Goal: Transaction & Acquisition: Download file/media

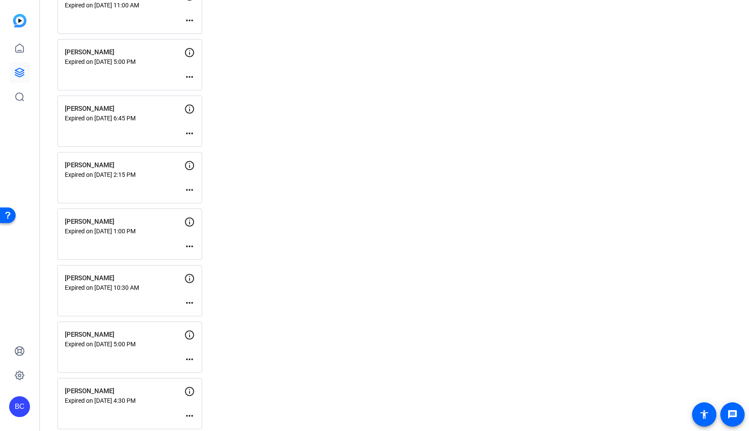
scroll to position [1853, 0]
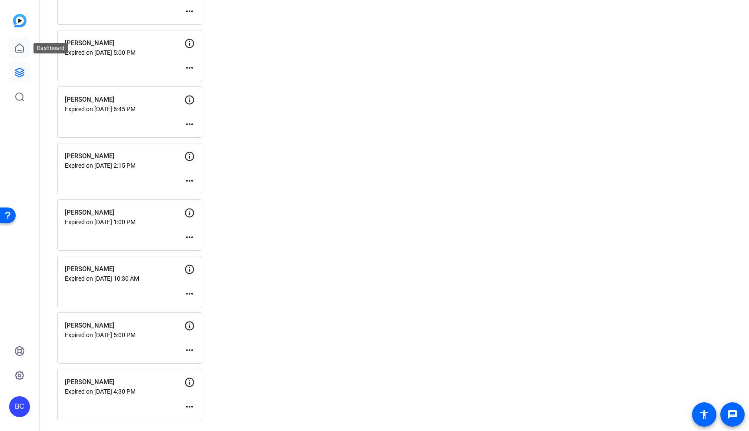
click at [21, 47] on icon at bounding box center [19, 48] width 10 height 10
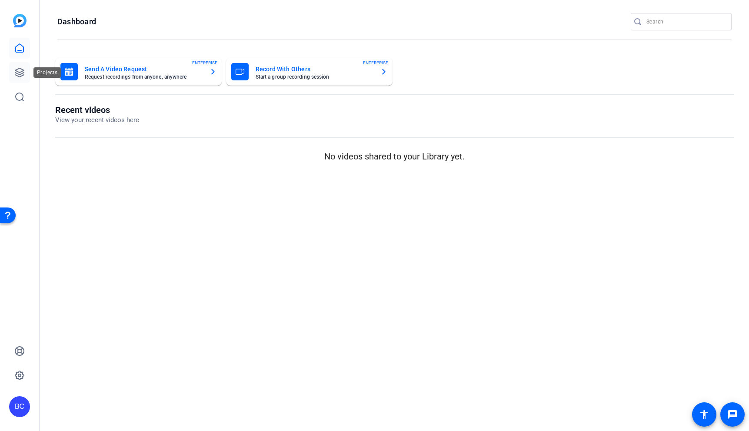
click at [15, 69] on icon at bounding box center [19, 72] width 10 height 10
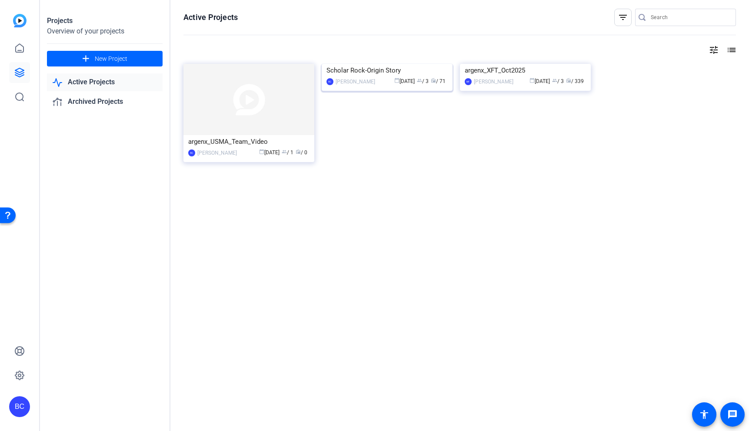
click at [374, 64] on img at bounding box center [387, 64] width 131 height 0
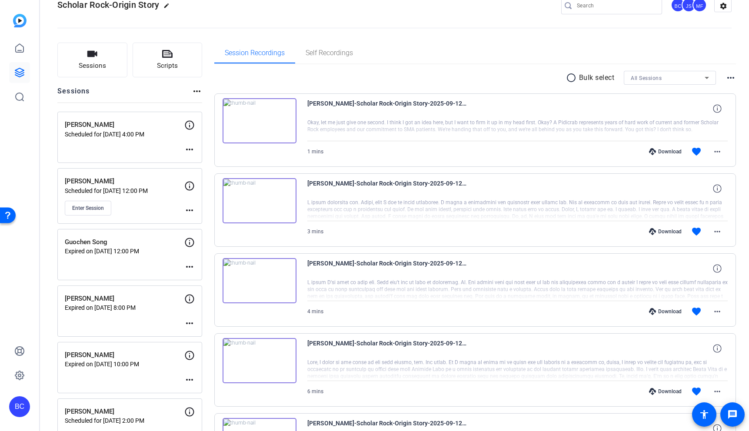
scroll to position [29, 0]
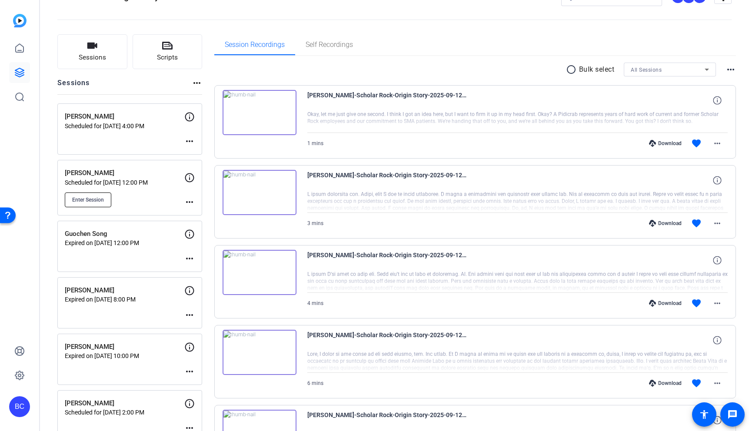
click at [103, 198] on span "Enter Session" at bounding box center [88, 199] width 32 height 7
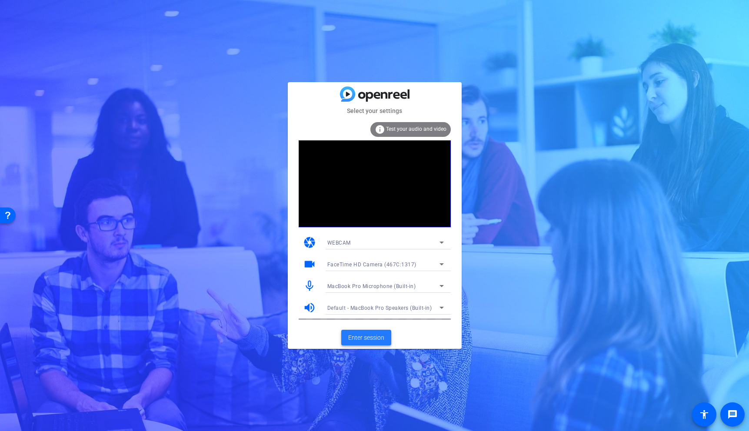
click at [366, 337] on span "Enter session" at bounding box center [366, 337] width 36 height 9
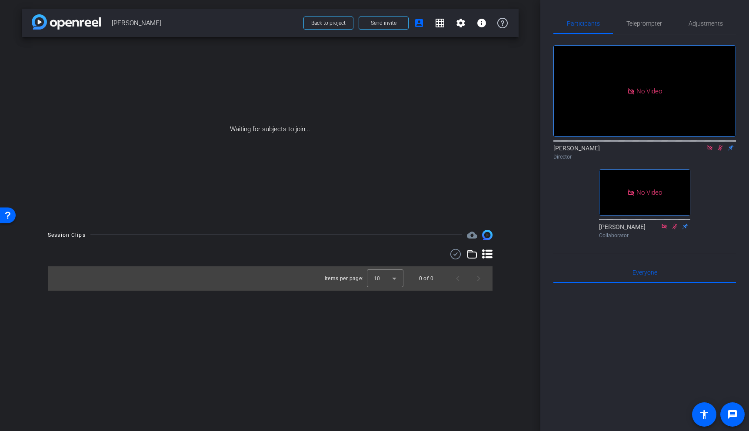
click at [721, 151] on icon at bounding box center [720, 148] width 7 height 6
click at [720, 151] on icon at bounding box center [720, 148] width 5 height 6
click at [708, 151] on icon at bounding box center [709, 148] width 7 height 6
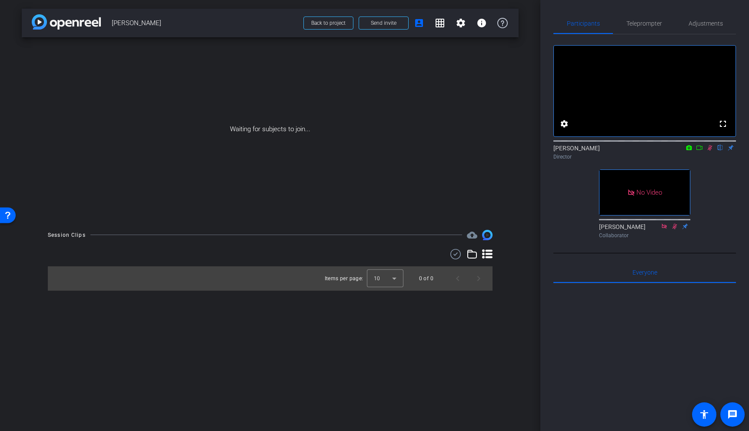
click at [700, 150] on icon at bounding box center [699, 148] width 6 height 4
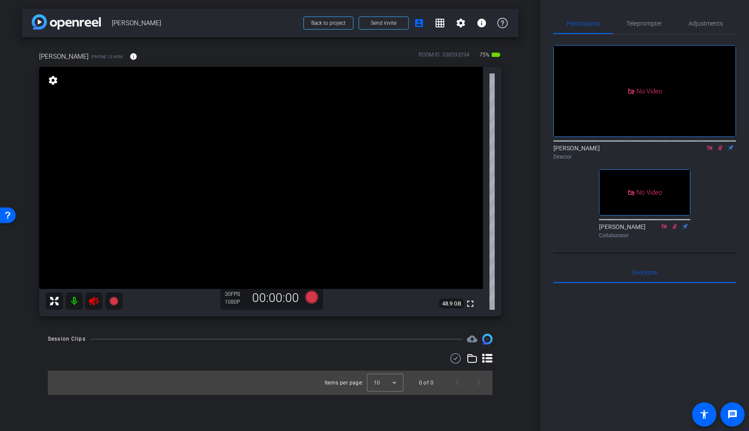
click at [93, 303] on icon at bounding box center [93, 301] width 9 height 9
click at [720, 151] on icon at bounding box center [720, 148] width 7 height 6
click at [710, 150] on icon at bounding box center [709, 147] width 5 height 5
click at [709, 23] on span "Adjustments" at bounding box center [705, 23] width 34 height 6
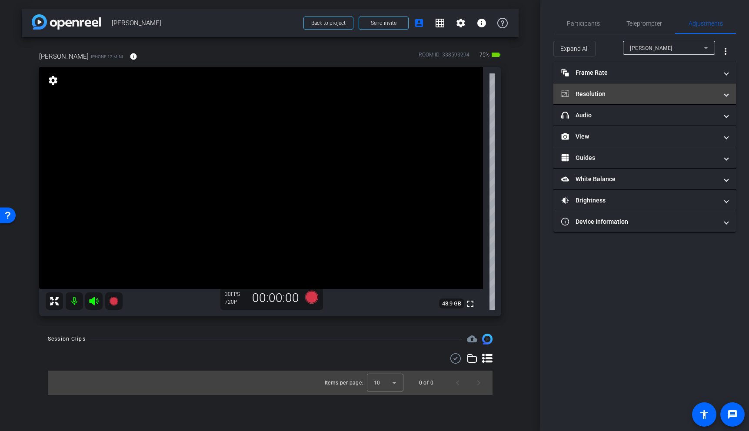
click at [644, 95] on mat-panel-title "Resolution" at bounding box center [639, 94] width 156 height 9
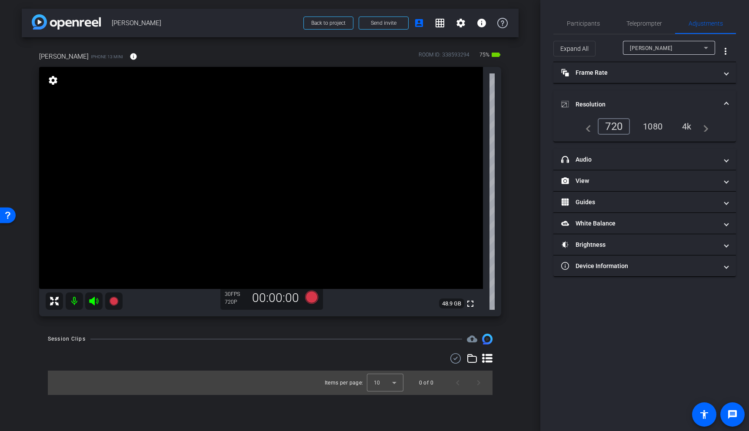
click at [687, 127] on div "4k" at bounding box center [686, 126] width 23 height 15
click at [672, 66] on mat-expansion-panel-header "Frame Rate Frame Rate" at bounding box center [644, 72] width 182 height 21
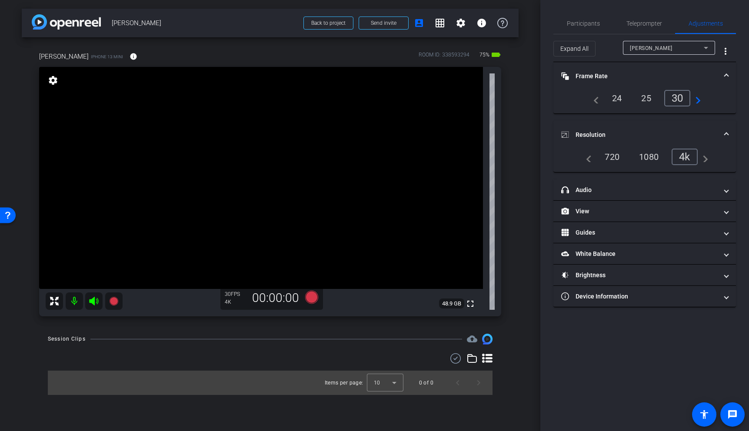
click at [723, 73] on span "Frame Rate Frame Rate" at bounding box center [642, 76] width 163 height 9
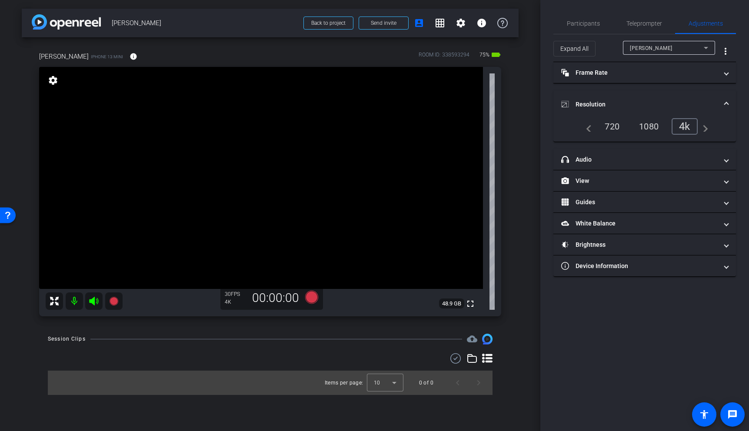
click at [727, 105] on span at bounding box center [725, 104] width 3 height 9
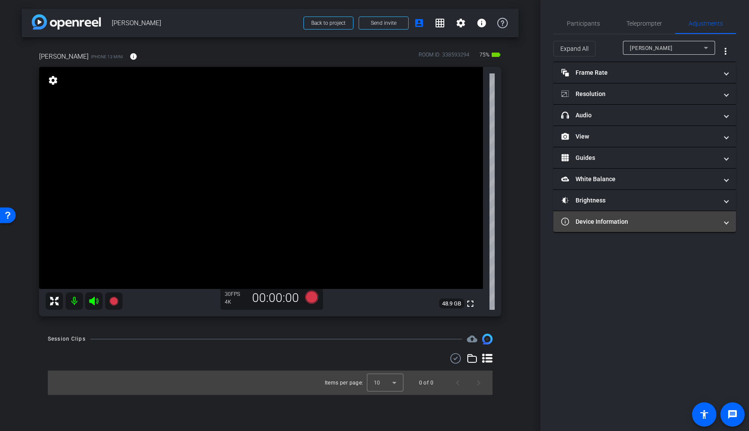
click at [656, 223] on mat-panel-title "Device Information" at bounding box center [639, 221] width 156 height 9
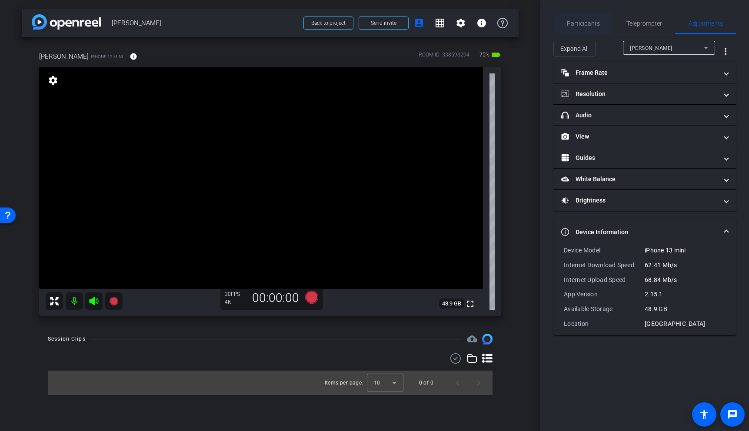
click at [575, 22] on span "Participants" at bounding box center [583, 23] width 33 height 6
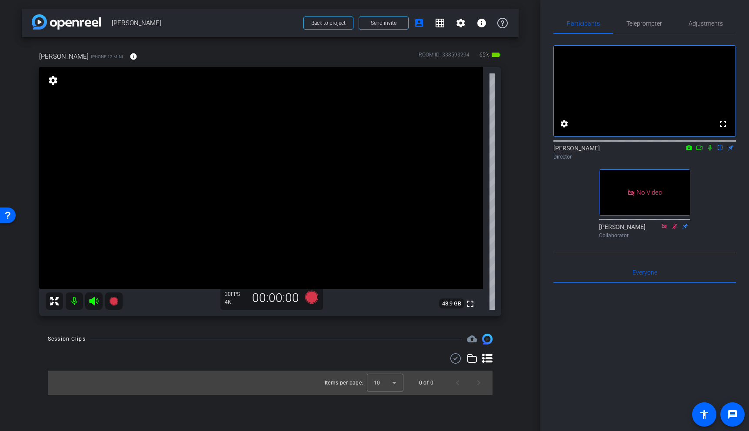
click at [231, 171] on video at bounding box center [261, 178] width 444 height 222
click at [146, 196] on video at bounding box center [261, 178] width 444 height 222
click at [177, 205] on video at bounding box center [261, 178] width 444 height 222
click at [242, 171] on video at bounding box center [261, 178] width 444 height 222
click at [696, 27] on span "Adjustments" at bounding box center [705, 23] width 34 height 6
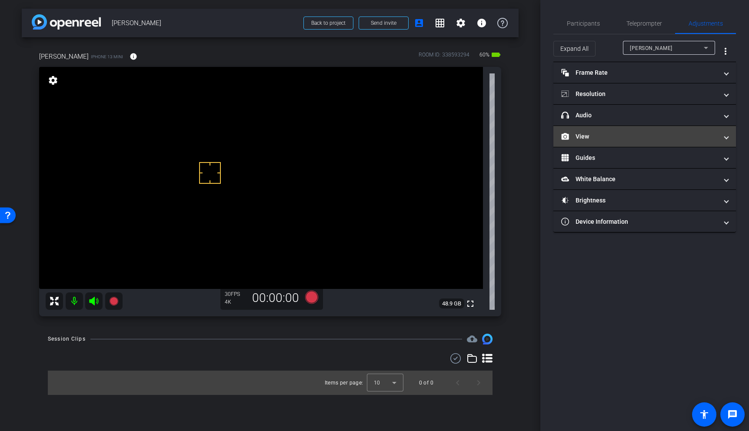
click at [627, 141] on mat-expansion-panel-header "View" at bounding box center [644, 136] width 182 height 21
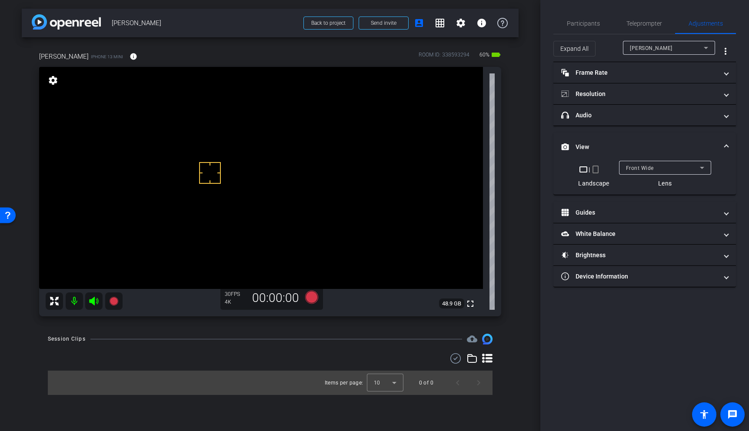
click at [667, 171] on div "Front Wide" at bounding box center [663, 168] width 74 height 11
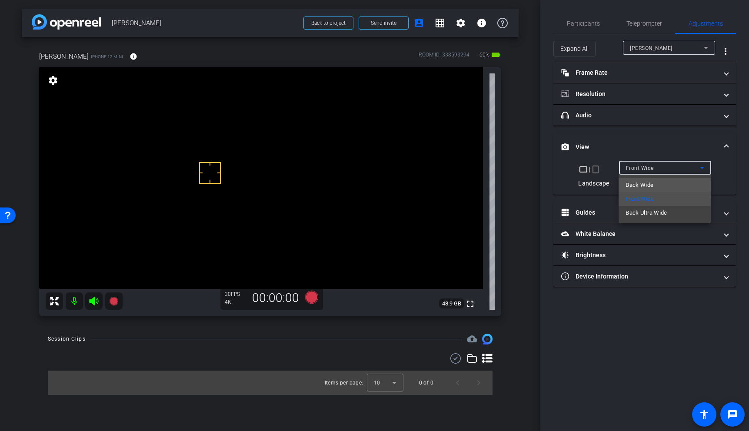
click at [654, 182] on mat-option "Back Wide" at bounding box center [664, 185] width 92 height 14
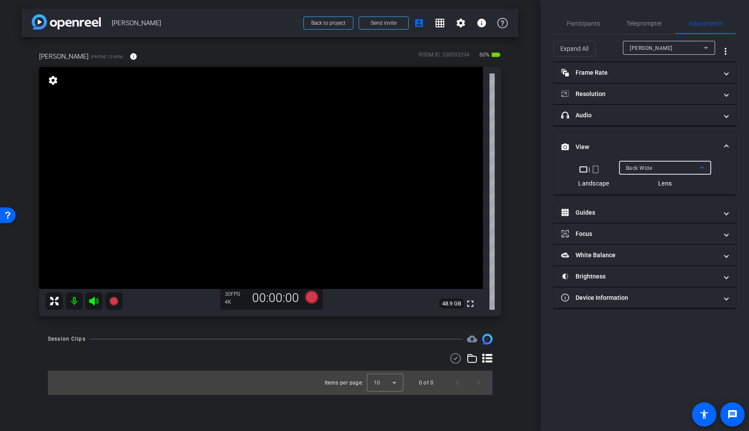
click at [727, 145] on span at bounding box center [725, 147] width 3 height 9
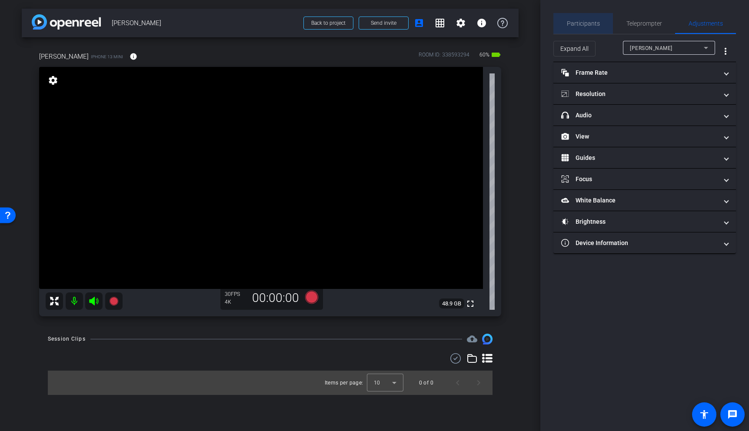
click at [588, 27] on span "Participants" at bounding box center [583, 23] width 33 height 21
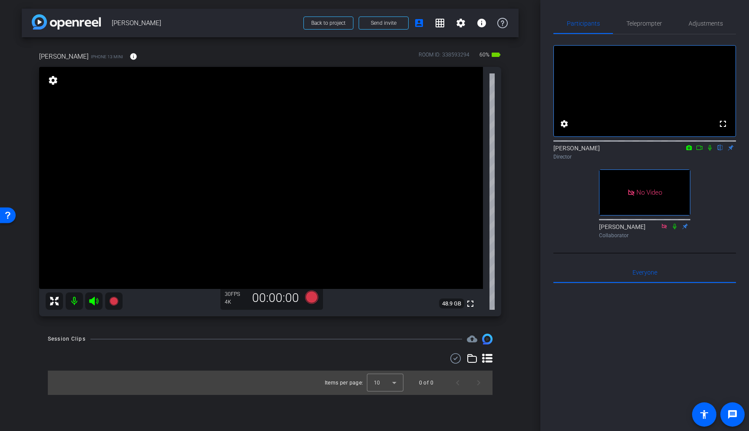
click at [289, 192] on video at bounding box center [261, 178] width 444 height 222
click at [700, 150] on icon at bounding box center [699, 148] width 6 height 4
click at [206, 215] on video at bounding box center [261, 178] width 444 height 222
click at [275, 193] on video at bounding box center [261, 178] width 444 height 222
click at [294, 197] on video at bounding box center [261, 178] width 444 height 222
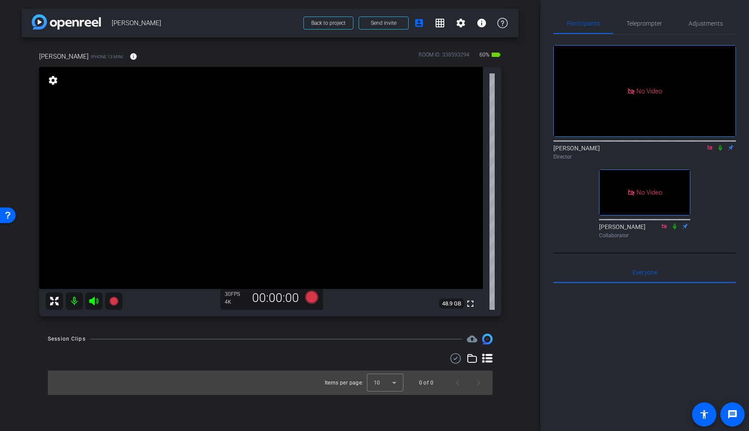
click at [228, 192] on video at bounding box center [261, 178] width 444 height 222
click at [243, 173] on video at bounding box center [261, 178] width 444 height 222
click at [219, 184] on video at bounding box center [261, 178] width 444 height 222
click at [219, 185] on div at bounding box center [219, 184] width 22 height 22
click at [220, 171] on video at bounding box center [261, 178] width 444 height 222
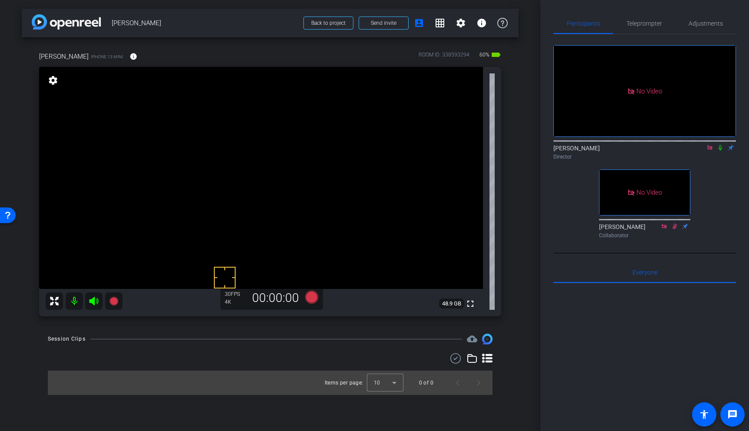
click at [226, 191] on video at bounding box center [261, 178] width 444 height 222
click at [312, 188] on video at bounding box center [261, 178] width 444 height 222
click at [317, 171] on div "fullscreen settings 48.9 GB" at bounding box center [270, 191] width 462 height 249
click at [315, 205] on video at bounding box center [261, 178] width 444 height 222
click at [311, 176] on video at bounding box center [261, 178] width 444 height 222
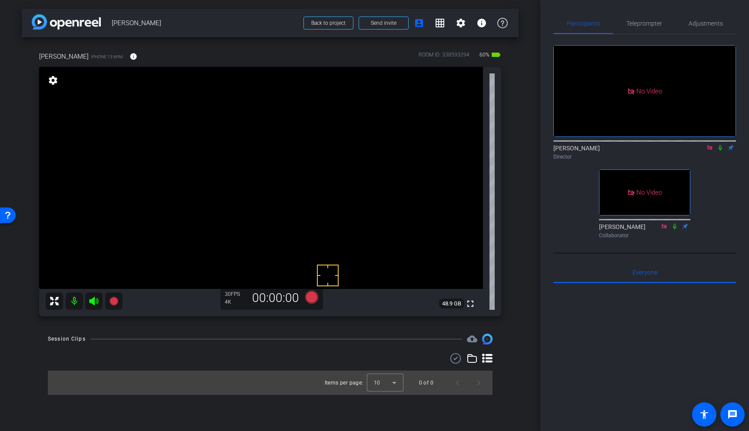
click at [309, 198] on video at bounding box center [261, 178] width 444 height 222
click at [330, 171] on video at bounding box center [261, 178] width 444 height 222
click at [325, 176] on div at bounding box center [330, 171] width 22 height 22
click at [296, 193] on video at bounding box center [261, 178] width 444 height 222
click at [302, 169] on video at bounding box center [261, 178] width 444 height 222
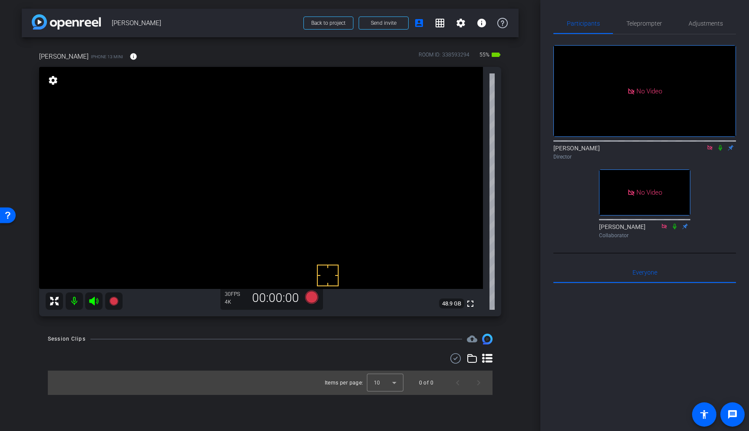
click at [265, 184] on video at bounding box center [261, 178] width 444 height 222
click at [263, 178] on video at bounding box center [261, 178] width 444 height 222
click at [315, 196] on video at bounding box center [261, 178] width 444 height 222
click at [320, 169] on video at bounding box center [261, 178] width 444 height 222
click at [338, 166] on video at bounding box center [261, 178] width 444 height 222
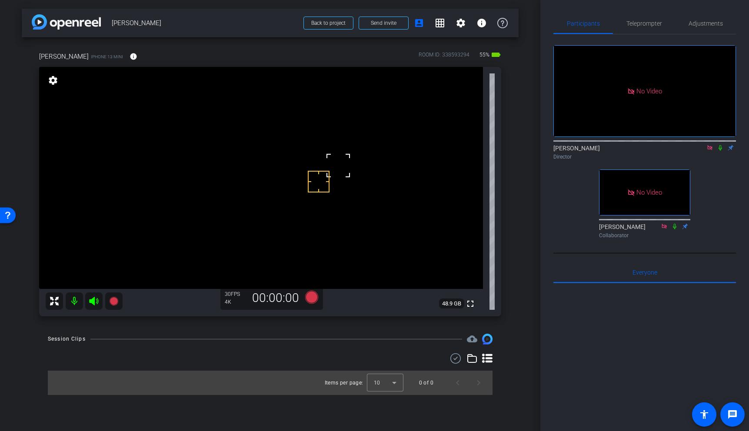
click at [327, 155] on span at bounding box center [327, 155] width 0 height 0
click at [351, 182] on div "fullscreen settings 48.9 GB" at bounding box center [270, 191] width 462 height 249
click at [126, 213] on video at bounding box center [261, 178] width 444 height 222
click at [362, 159] on video at bounding box center [261, 178] width 444 height 222
click at [349, 176] on video at bounding box center [261, 178] width 444 height 222
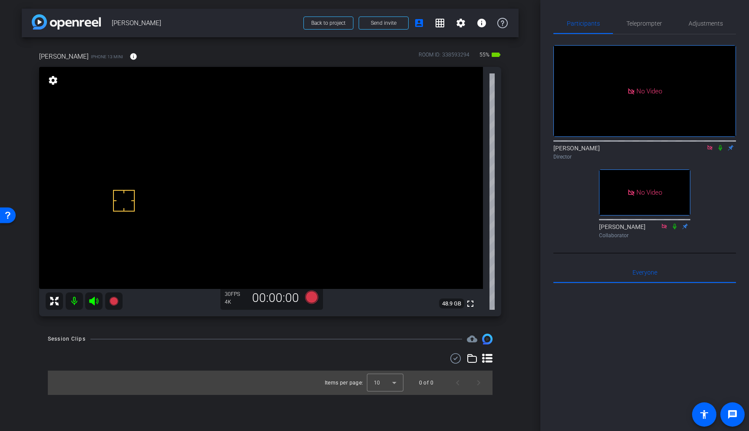
click at [297, 184] on video at bounding box center [261, 178] width 444 height 222
click at [309, 178] on video at bounding box center [261, 178] width 444 height 222
click at [296, 191] on video at bounding box center [261, 178] width 444 height 222
click at [286, 174] on video at bounding box center [261, 178] width 444 height 222
click at [292, 182] on video at bounding box center [261, 178] width 444 height 222
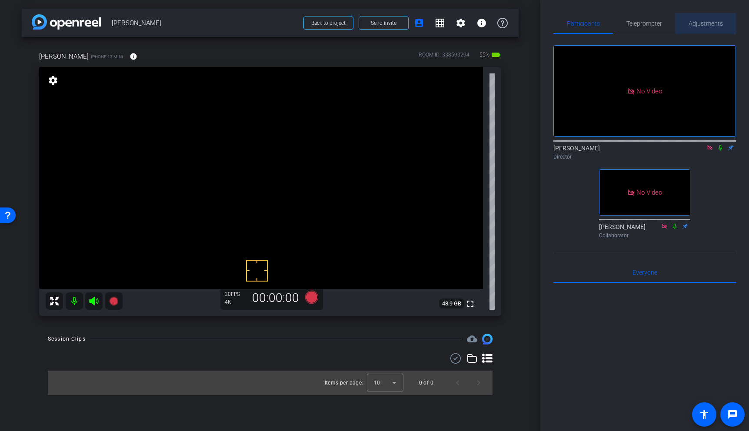
click at [702, 21] on span "Adjustments" at bounding box center [705, 23] width 34 height 6
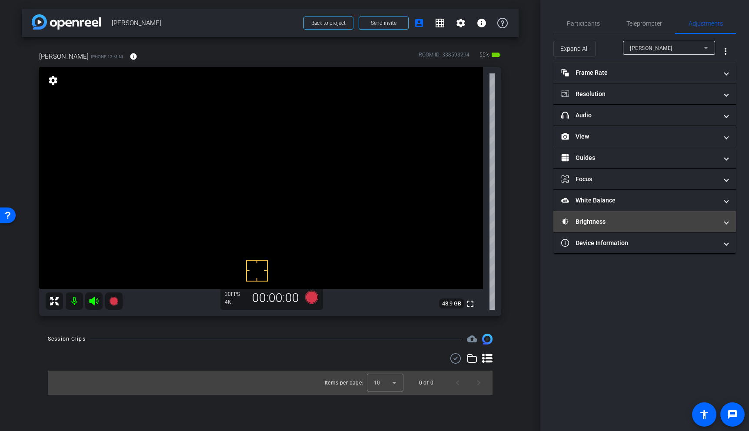
click at [635, 218] on mat-panel-title "Brightness" at bounding box center [639, 221] width 156 height 9
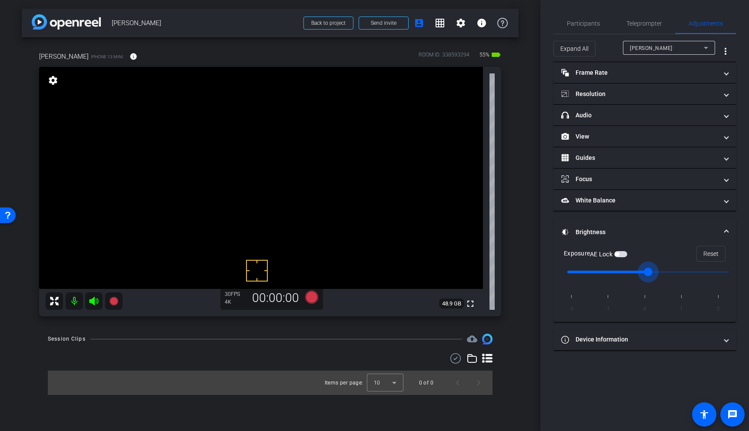
drag, startPoint x: 646, startPoint y: 272, endPoint x: 634, endPoint y: 272, distance: 12.2
click at [634, 272] on input "range" at bounding box center [648, 271] width 180 height 19
click at [617, 252] on span "button" at bounding box center [616, 254] width 4 height 4
click at [622, 256] on span "button" at bounding box center [620, 254] width 13 height 6
drag, startPoint x: 649, startPoint y: 272, endPoint x: 665, endPoint y: 271, distance: 16.1
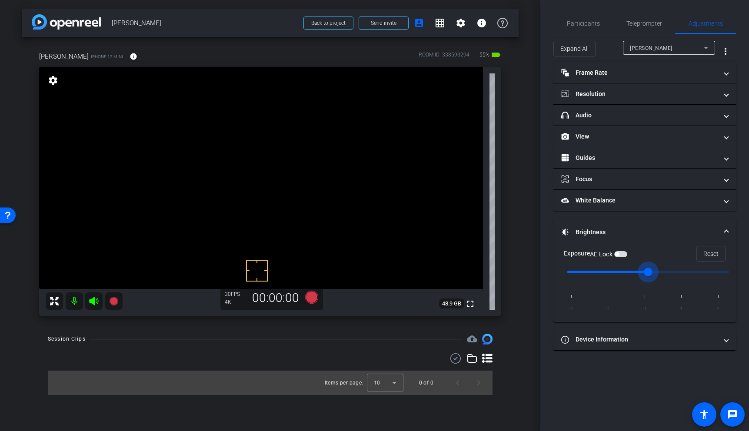
click at [665, 271] on input "range" at bounding box center [648, 271] width 180 height 19
type input "1"
click at [672, 272] on input "range" at bounding box center [648, 271] width 180 height 19
click at [293, 191] on video at bounding box center [261, 178] width 444 height 222
click at [304, 212] on video at bounding box center [261, 178] width 444 height 222
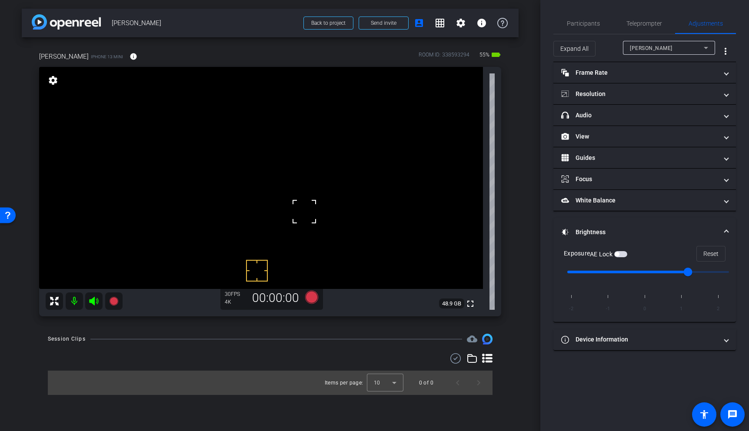
click at [299, 183] on video at bounding box center [261, 178] width 444 height 222
click at [619, 255] on span "button" at bounding box center [616, 254] width 4 height 4
click at [300, 196] on video at bounding box center [261, 178] width 444 height 222
click at [299, 197] on video at bounding box center [261, 178] width 444 height 222
click at [594, 22] on span "Participants" at bounding box center [583, 23] width 33 height 6
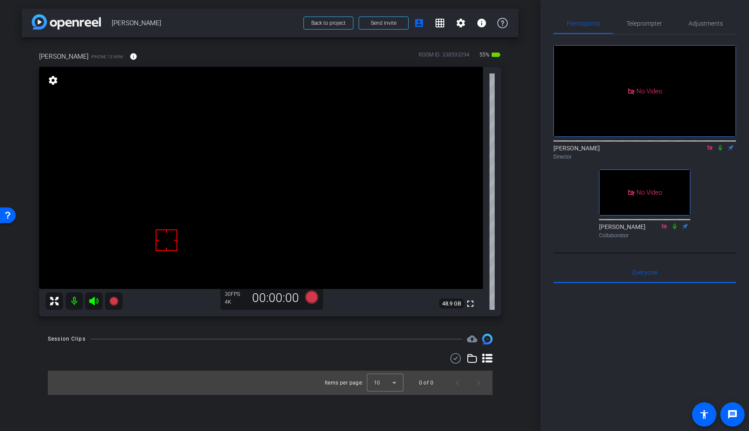
click at [720, 145] on icon at bounding box center [720, 148] width 7 height 6
click at [299, 196] on video at bounding box center [261, 178] width 444 height 222
click at [299, 201] on video at bounding box center [261, 178] width 444 height 222
click at [306, 186] on video at bounding box center [261, 178] width 444 height 222
click at [311, 189] on video at bounding box center [261, 178] width 444 height 222
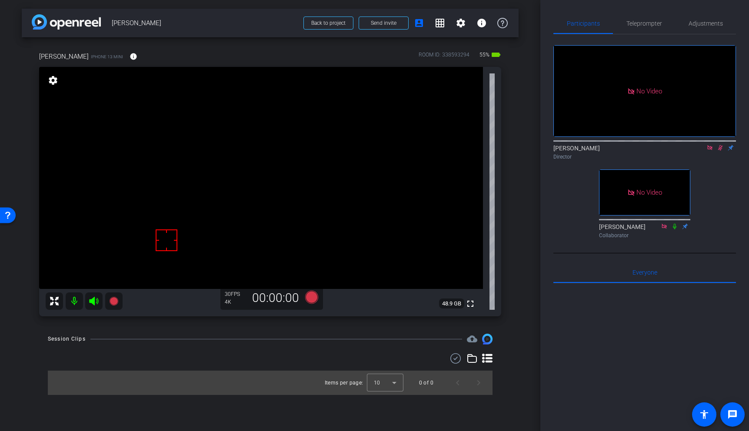
click at [309, 190] on video at bounding box center [261, 178] width 444 height 222
click at [302, 184] on video at bounding box center [261, 178] width 444 height 222
click at [720, 145] on icon at bounding box center [720, 148] width 5 height 6
click at [113, 303] on icon at bounding box center [113, 301] width 9 height 9
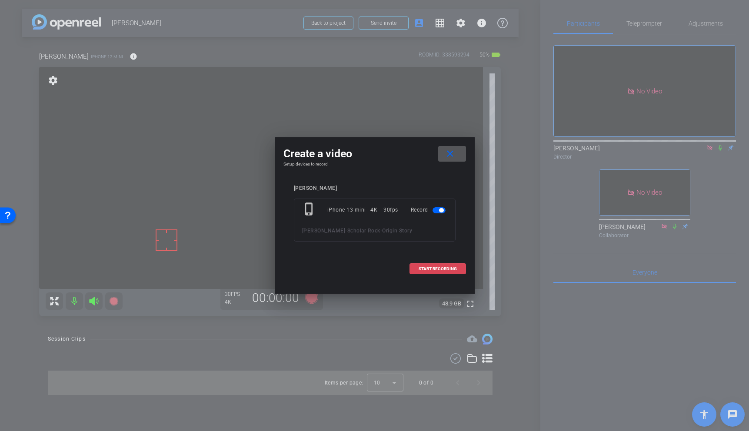
click at [434, 269] on span "START RECORDING" at bounding box center [437, 269] width 38 height 4
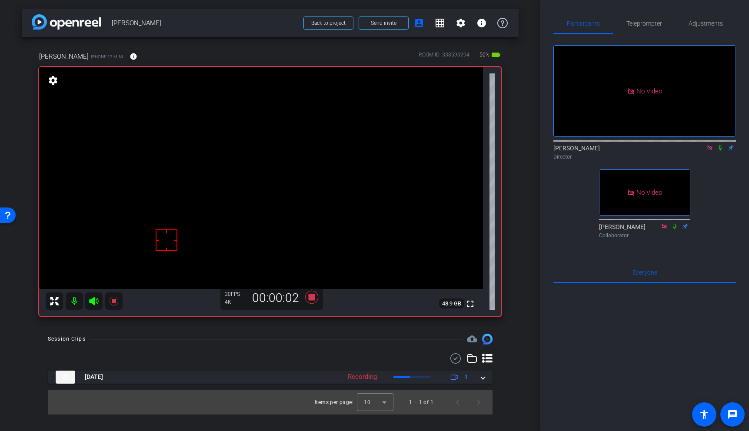
click at [720, 145] on icon at bounding box center [720, 148] width 7 height 6
click at [115, 300] on icon at bounding box center [113, 301] width 9 height 9
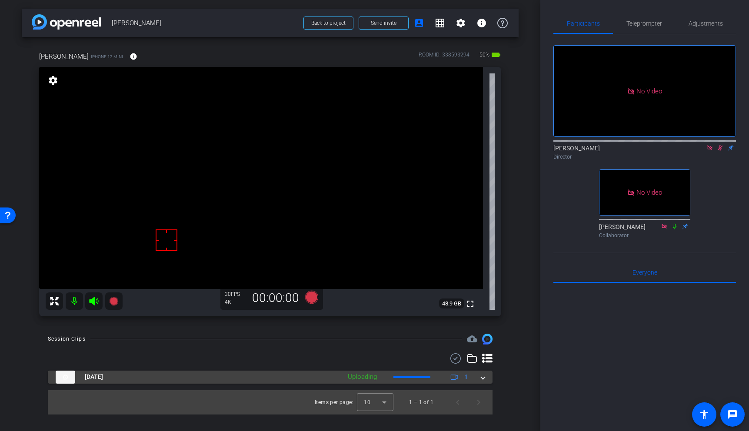
click at [484, 380] on span at bounding box center [482, 376] width 3 height 9
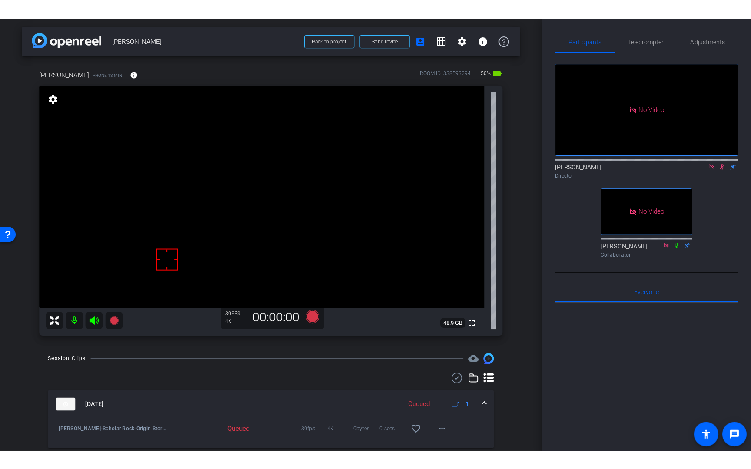
scroll to position [28, 0]
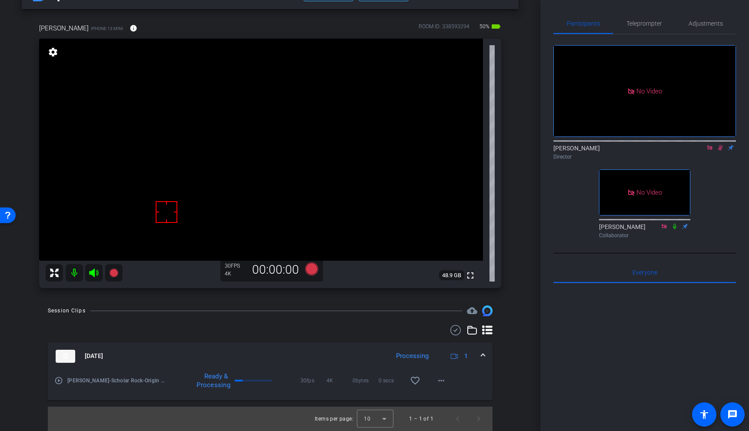
click at [56, 381] on mat-icon "play_circle_outline" at bounding box center [58, 380] width 9 height 9
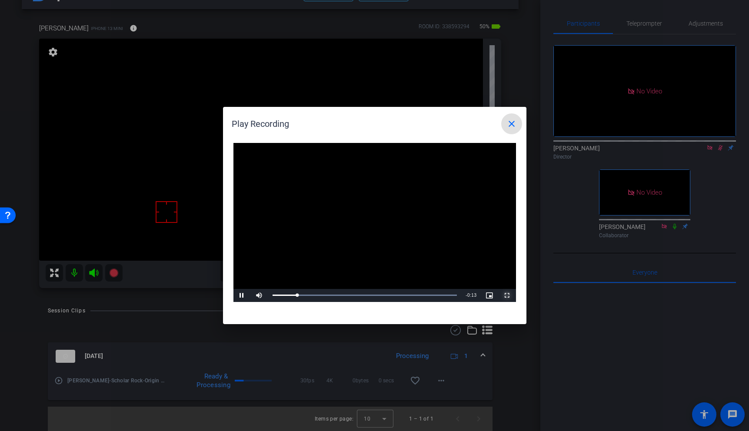
click at [505, 295] on span "Video Player" at bounding box center [506, 295] width 17 height 0
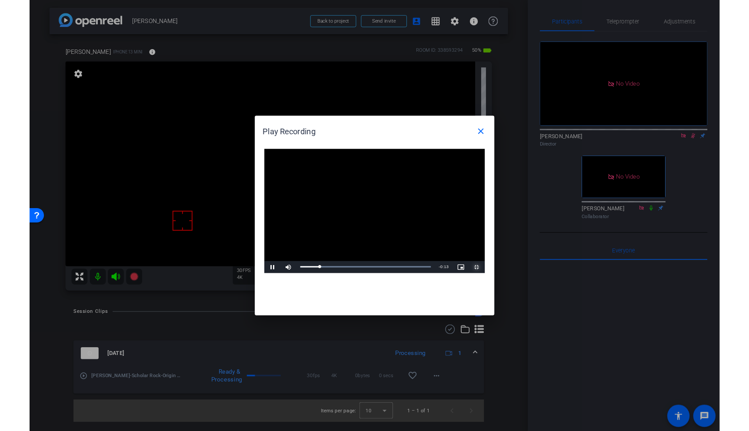
scroll to position [0, 0]
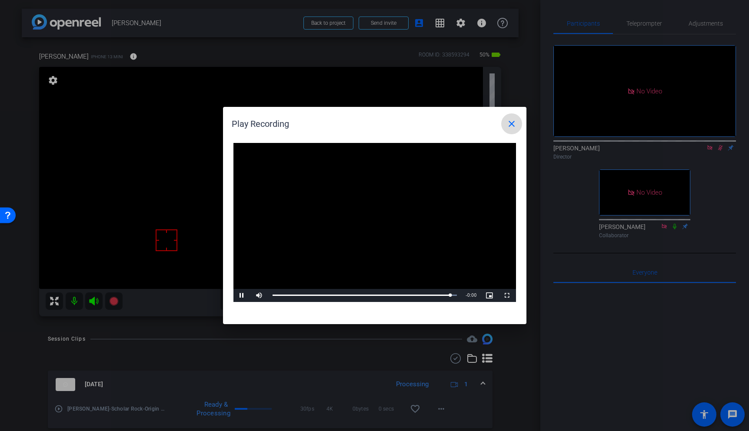
click at [508, 126] on mat-icon "close" at bounding box center [511, 124] width 10 height 10
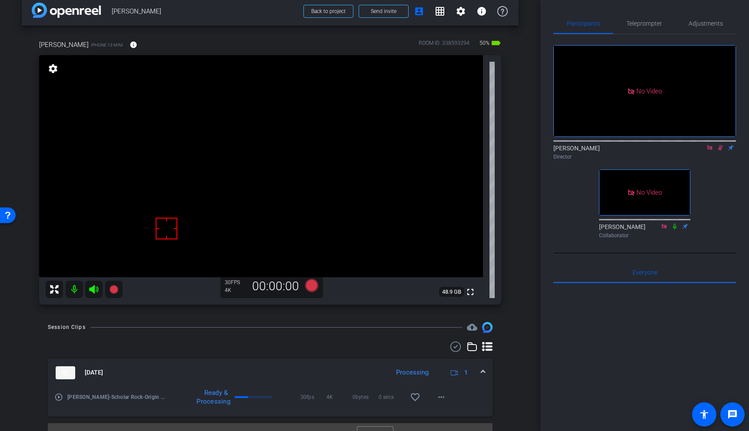
scroll to position [12, 0]
click at [114, 288] on icon at bounding box center [113, 289] width 9 height 9
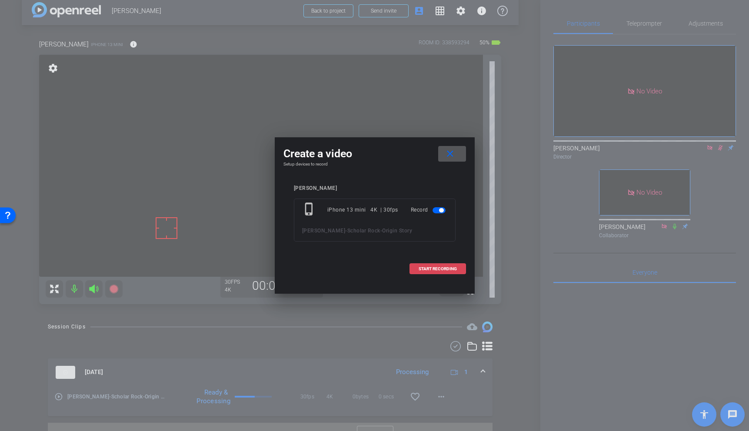
click at [442, 268] on span "START RECORDING" at bounding box center [437, 269] width 38 height 4
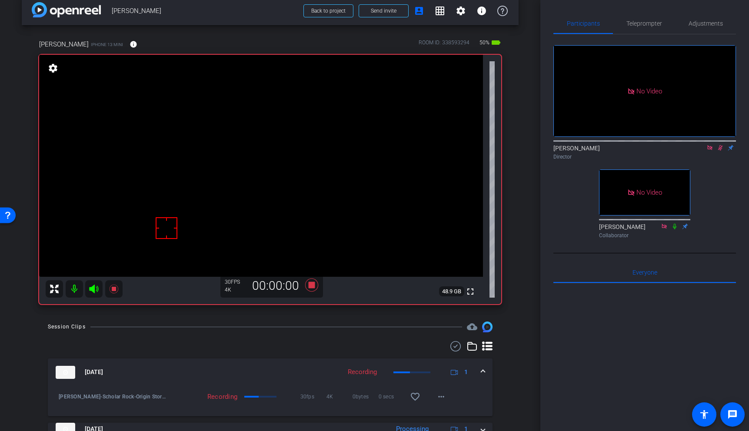
click at [719, 145] on icon at bounding box center [720, 148] width 5 height 6
click at [720, 145] on icon at bounding box center [719, 148] width 3 height 6
click at [293, 181] on video at bounding box center [261, 166] width 444 height 222
click at [303, 168] on video at bounding box center [261, 166] width 444 height 222
click at [114, 290] on icon at bounding box center [113, 289] width 9 height 9
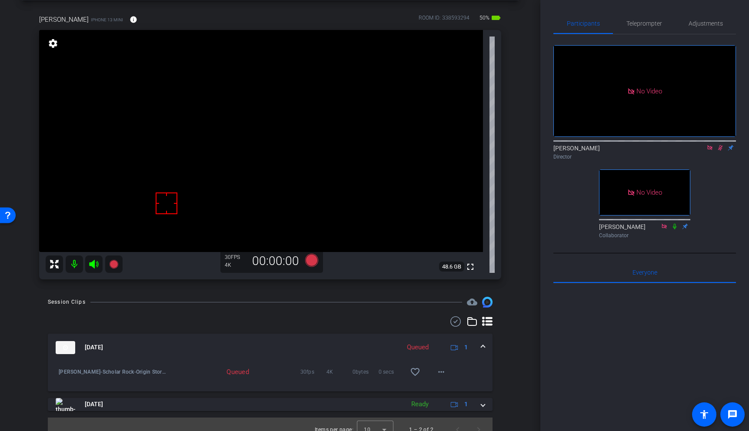
scroll to position [40, 0]
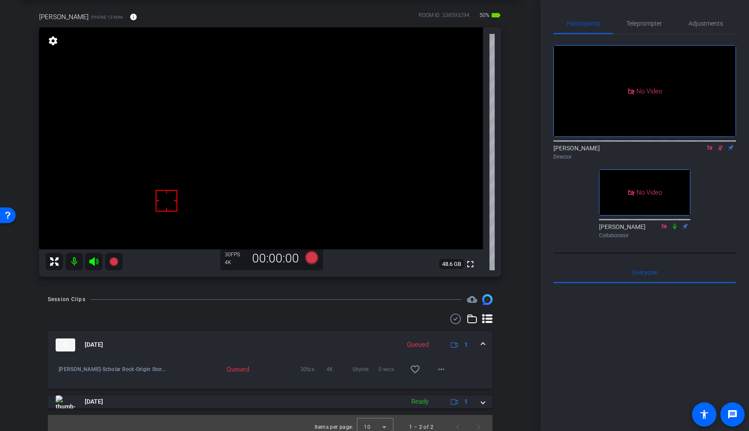
click at [483, 346] on span at bounding box center [482, 344] width 3 height 9
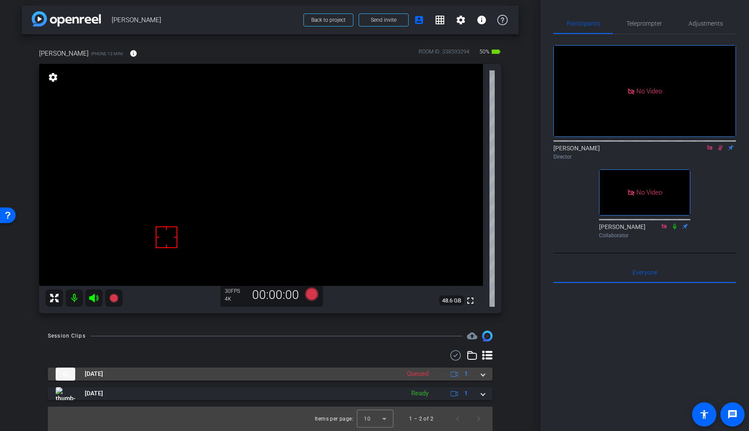
scroll to position [3, 0]
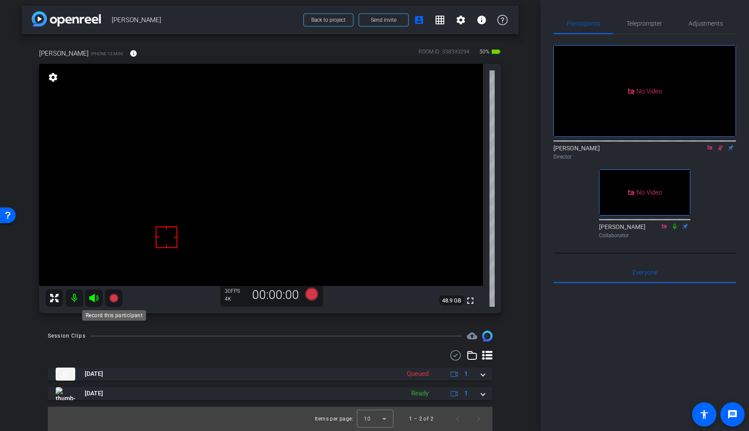
click at [114, 298] on icon at bounding box center [113, 298] width 9 height 9
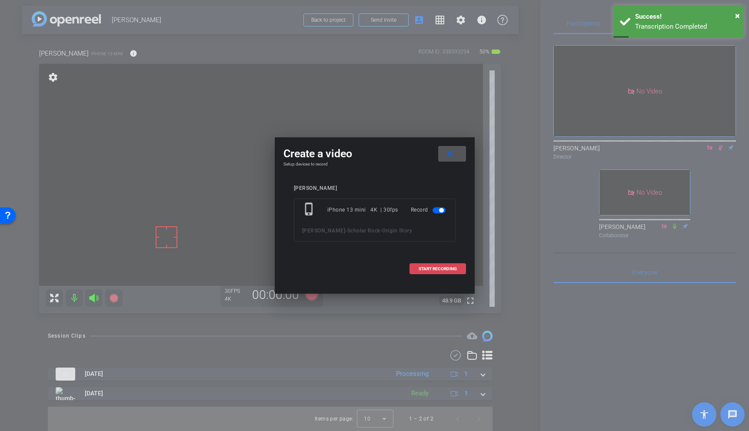
click at [437, 267] on span "START RECORDING" at bounding box center [437, 269] width 38 height 4
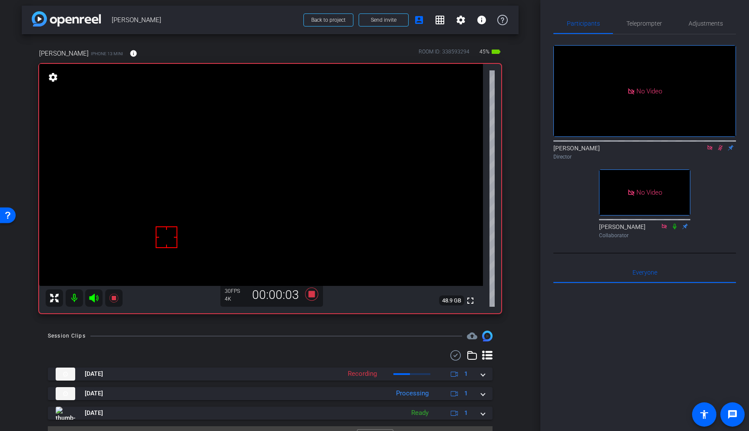
click at [296, 183] on video at bounding box center [261, 175] width 444 height 222
click at [297, 182] on video at bounding box center [261, 175] width 444 height 222
click at [115, 295] on icon at bounding box center [114, 298] width 10 height 10
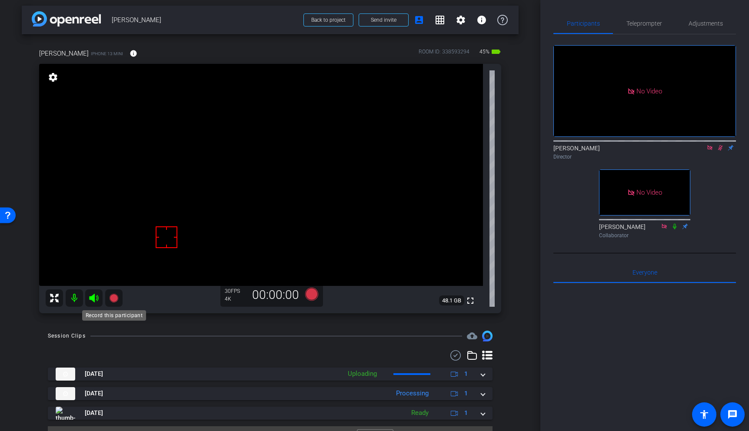
click at [116, 299] on icon at bounding box center [113, 298] width 9 height 9
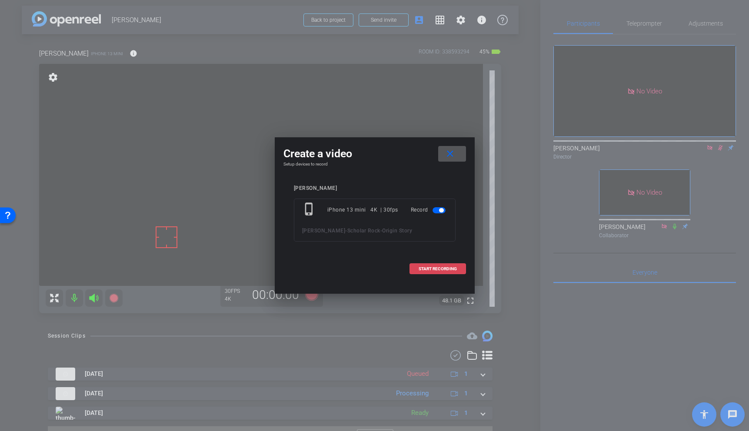
click at [446, 262] on span at bounding box center [438, 269] width 56 height 21
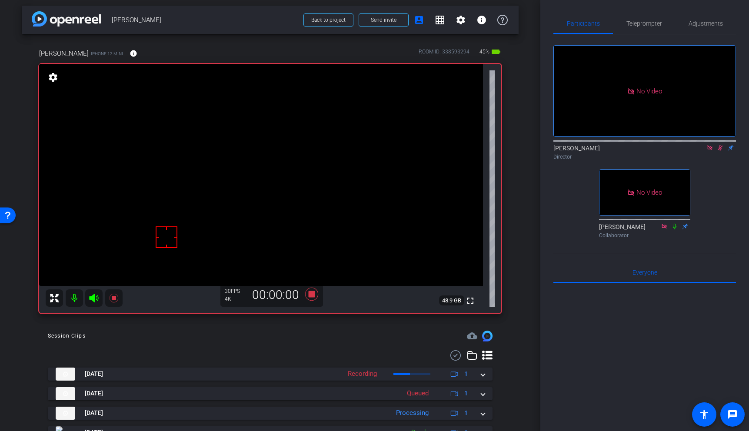
click at [296, 184] on video at bounding box center [261, 175] width 444 height 222
click at [114, 295] on icon at bounding box center [114, 298] width 10 height 10
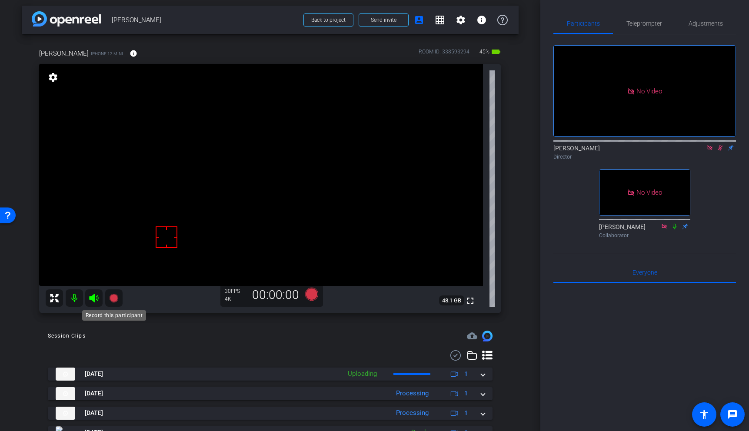
click at [112, 296] on icon at bounding box center [113, 298] width 9 height 9
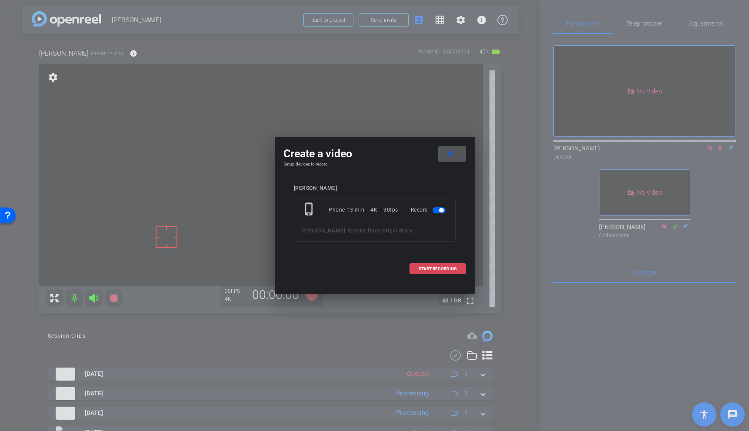
click at [452, 267] on span "START RECORDING" at bounding box center [437, 269] width 38 height 4
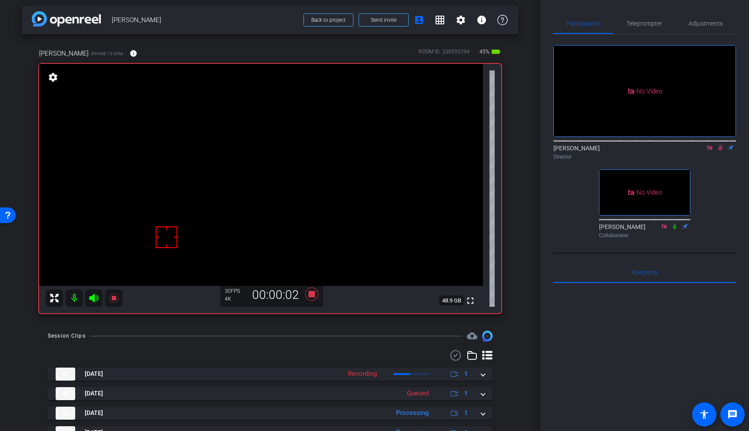
click at [298, 182] on video at bounding box center [261, 175] width 444 height 222
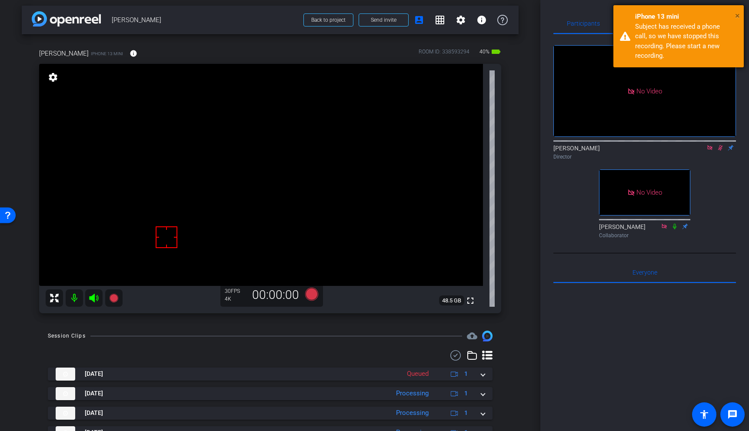
click at [739, 16] on span "×" at bounding box center [737, 15] width 5 height 10
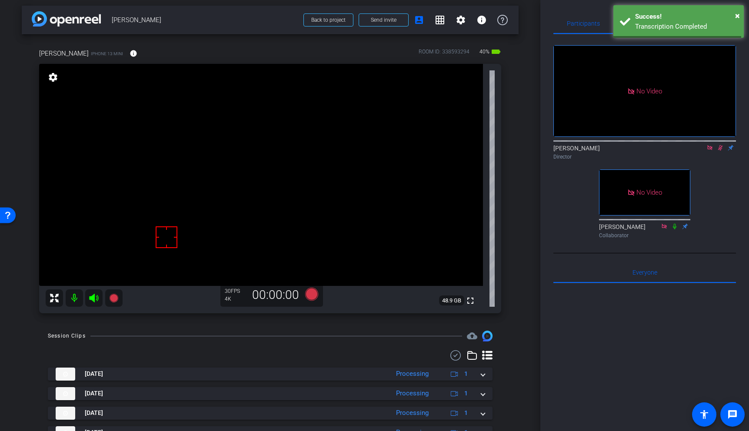
click at [722, 145] on icon at bounding box center [720, 148] width 5 height 6
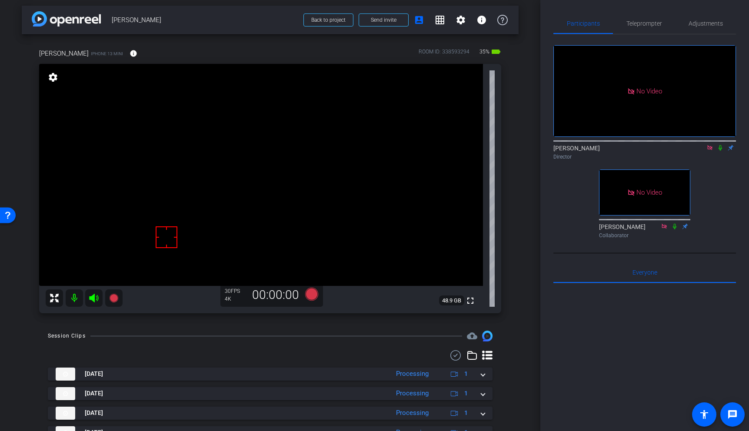
click at [720, 145] on icon at bounding box center [720, 148] width 7 height 6
click at [306, 178] on video at bounding box center [261, 175] width 444 height 222
click at [113, 298] on icon at bounding box center [113, 298] width 9 height 9
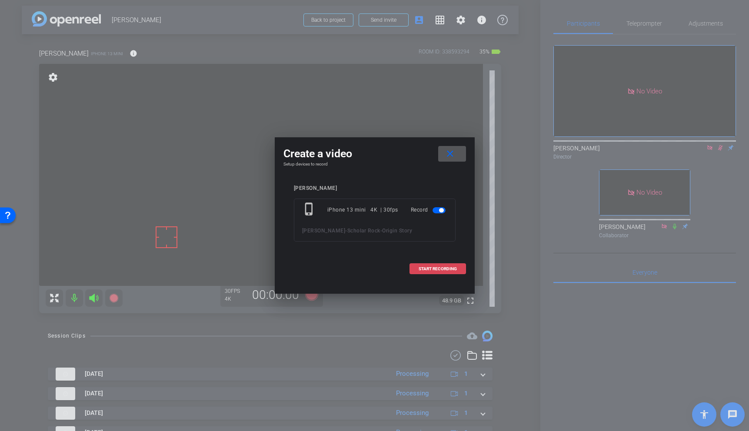
click at [451, 267] on span "START RECORDING" at bounding box center [437, 269] width 38 height 4
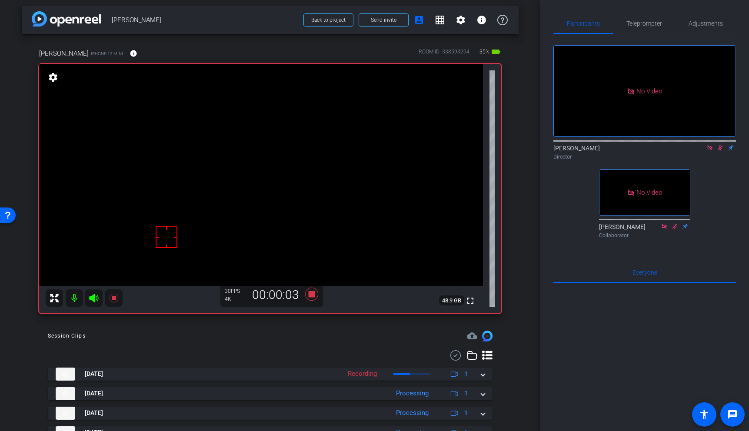
click at [300, 182] on video at bounding box center [261, 175] width 444 height 222
click at [296, 186] on video at bounding box center [261, 175] width 444 height 222
click at [299, 186] on video at bounding box center [261, 175] width 444 height 222
click at [301, 176] on video at bounding box center [261, 175] width 444 height 222
click at [114, 299] on icon at bounding box center [113, 298] width 9 height 9
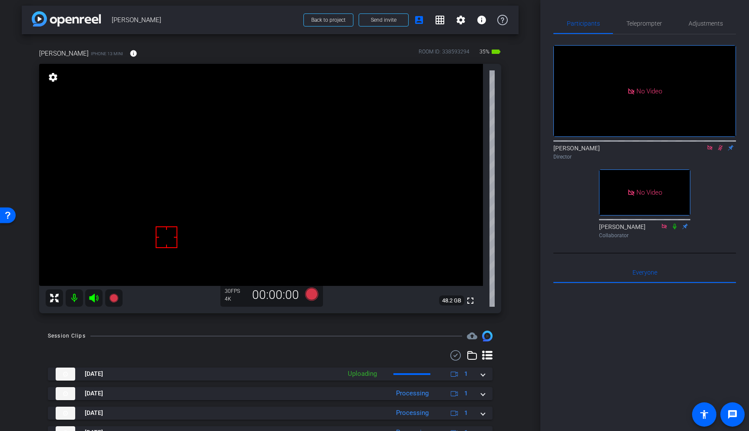
click at [722, 145] on icon at bounding box center [720, 148] width 7 height 6
click at [109, 296] on icon at bounding box center [114, 298] width 10 height 10
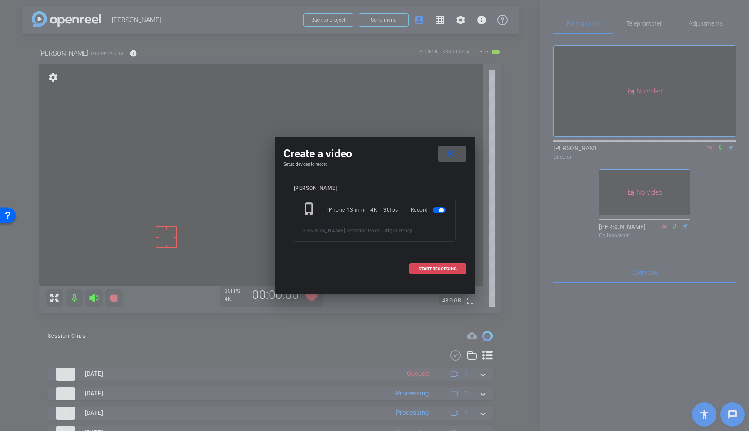
click at [441, 272] on span at bounding box center [438, 269] width 56 height 21
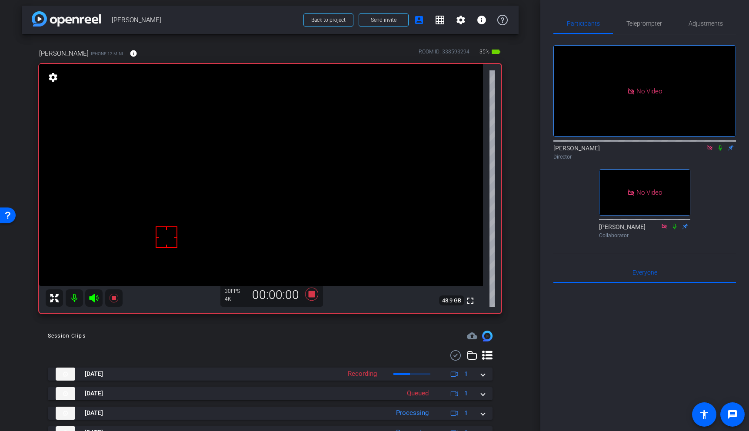
click at [724, 144] on mat-icon at bounding box center [720, 148] width 10 height 8
click at [299, 188] on video at bounding box center [261, 175] width 444 height 222
click at [113, 298] on icon at bounding box center [113, 298] width 9 height 9
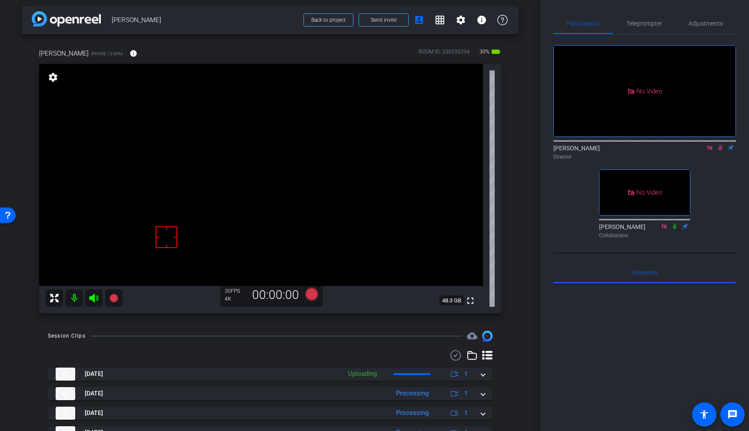
click at [308, 182] on video at bounding box center [261, 175] width 444 height 222
click at [113, 301] on icon at bounding box center [113, 298] width 9 height 9
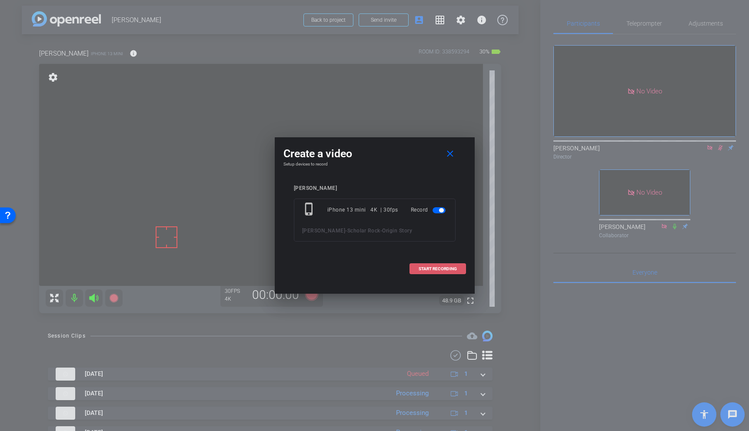
click at [435, 267] on span "START RECORDING" at bounding box center [437, 269] width 38 height 4
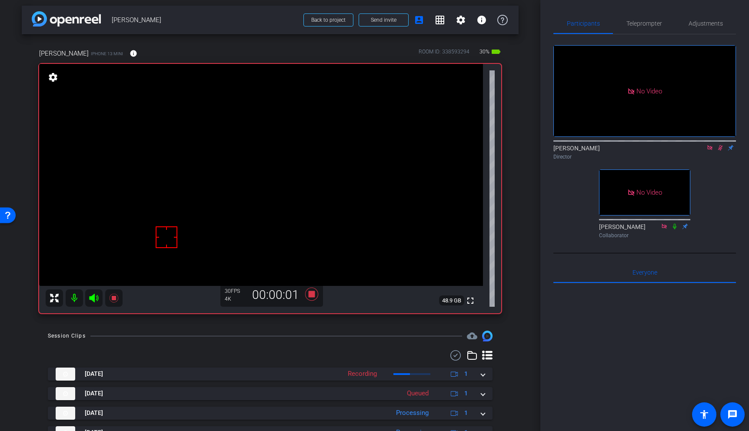
click at [307, 176] on video at bounding box center [261, 175] width 444 height 222
click at [312, 192] on video at bounding box center [261, 175] width 444 height 222
click at [303, 173] on video at bounding box center [261, 175] width 444 height 222
click at [305, 179] on video at bounding box center [261, 175] width 444 height 222
click at [307, 296] on icon at bounding box center [311, 294] width 21 height 16
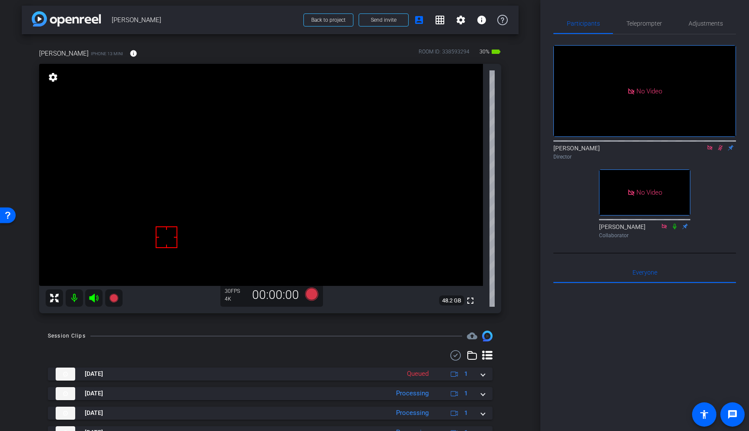
click at [299, 195] on video at bounding box center [261, 175] width 444 height 222
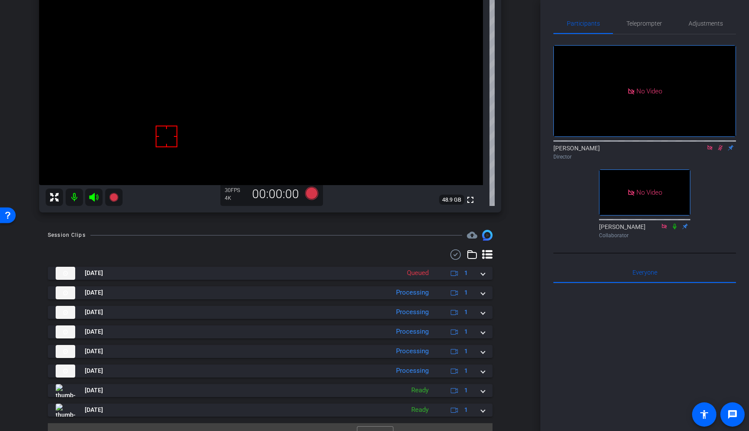
scroll to position [120, 0]
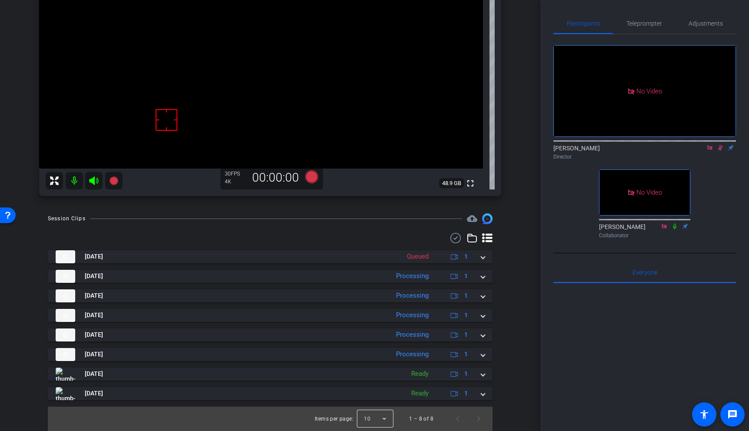
click at [388, 418] on div at bounding box center [375, 418] width 36 height 21
click at [371, 398] on span "25" at bounding box center [367, 399] width 7 height 10
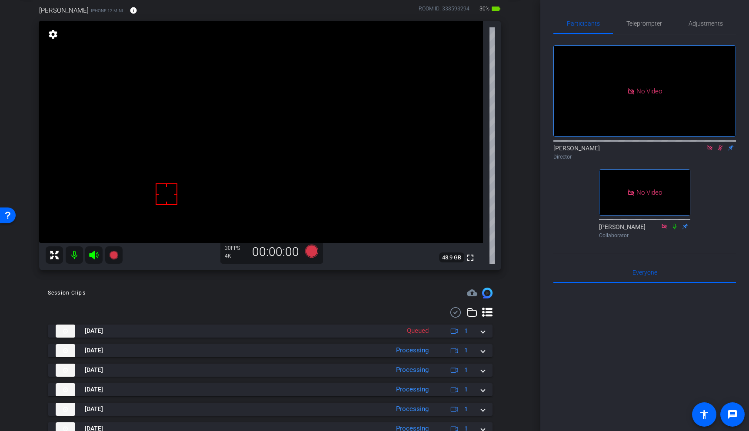
scroll to position [46, 0]
click at [308, 147] on video at bounding box center [261, 131] width 444 height 222
click at [300, 133] on video at bounding box center [261, 131] width 444 height 222
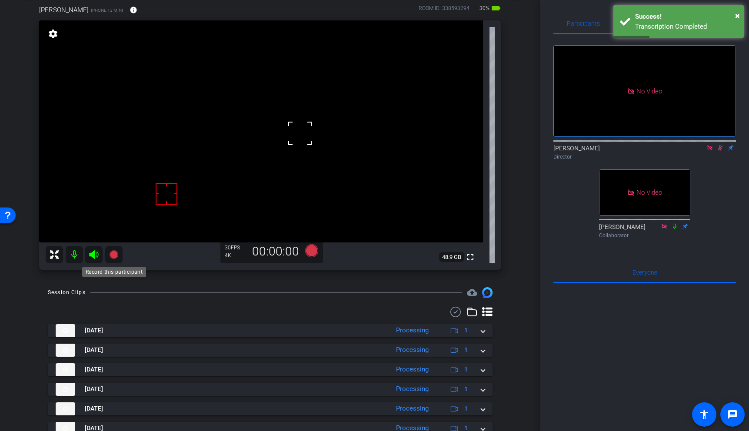
click at [113, 252] on icon at bounding box center [113, 254] width 9 height 9
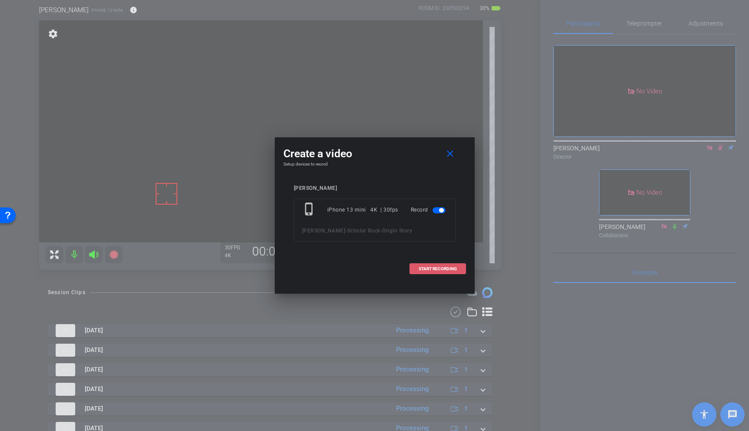
click at [433, 268] on span "START RECORDING" at bounding box center [437, 269] width 38 height 4
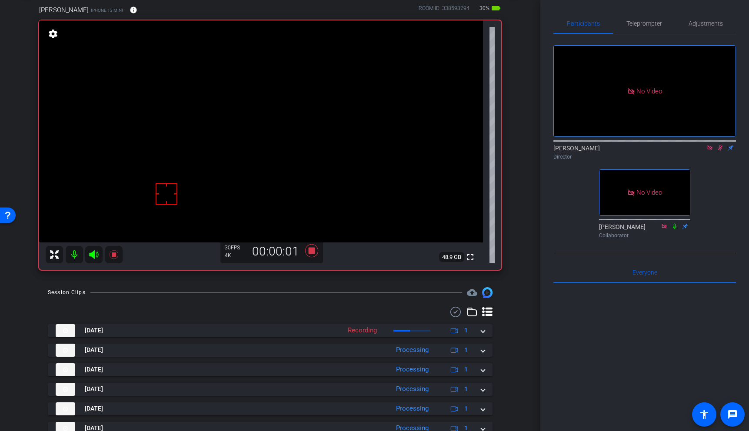
click at [300, 142] on video at bounding box center [261, 131] width 444 height 222
click at [311, 251] on icon at bounding box center [311, 250] width 13 height 13
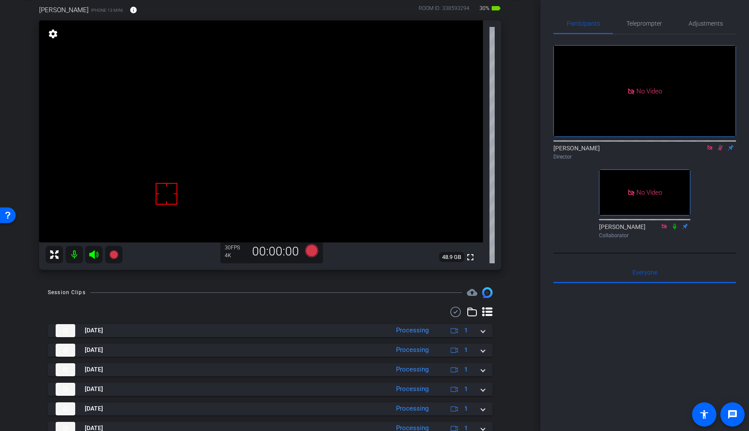
click at [300, 150] on video at bounding box center [261, 131] width 444 height 222
click at [295, 136] on video at bounding box center [261, 131] width 444 height 222
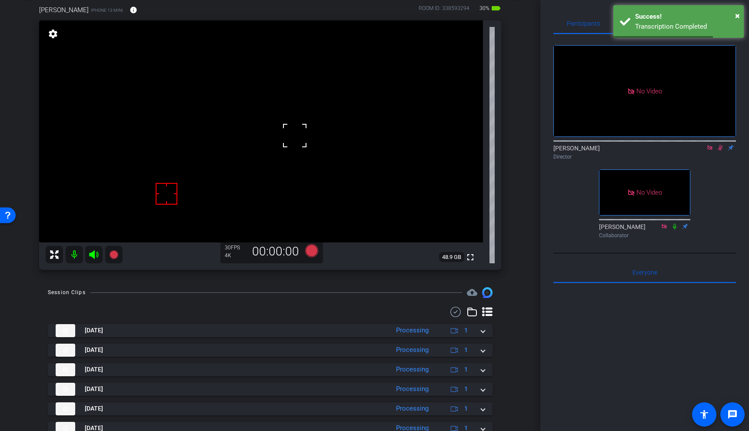
click at [719, 145] on icon at bounding box center [720, 148] width 5 height 6
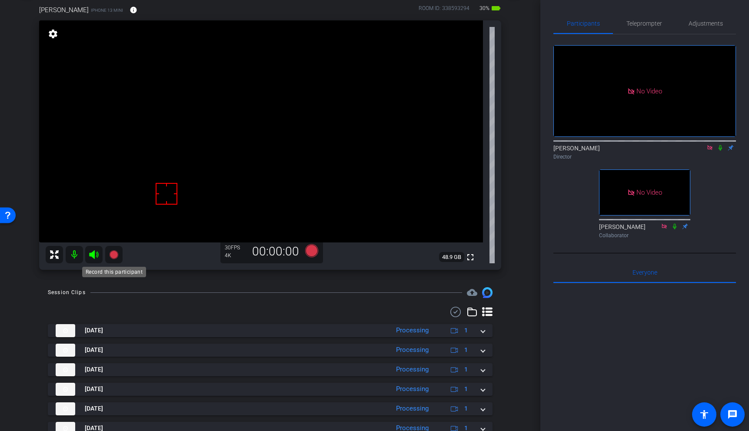
click at [114, 255] on icon at bounding box center [113, 254] width 9 height 9
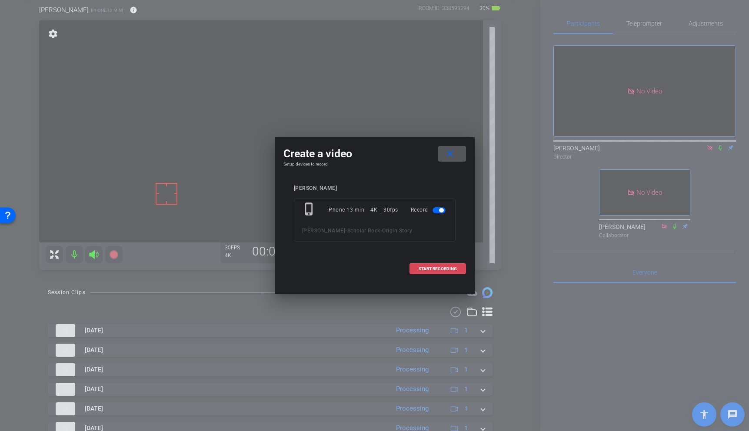
click at [449, 268] on span "START RECORDING" at bounding box center [437, 269] width 38 height 4
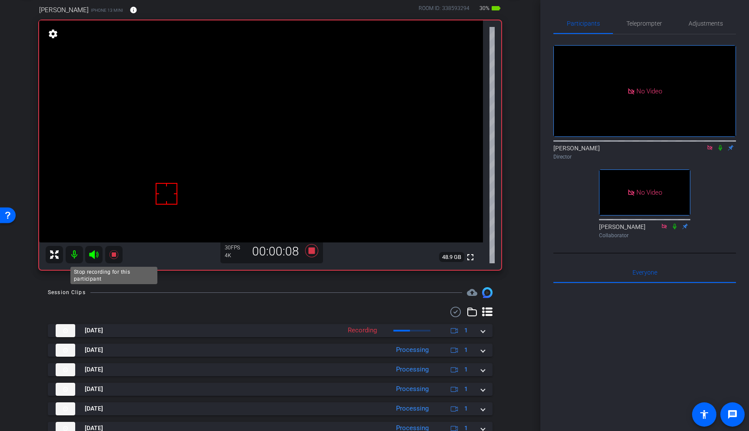
click at [113, 254] on icon at bounding box center [113, 254] width 9 height 9
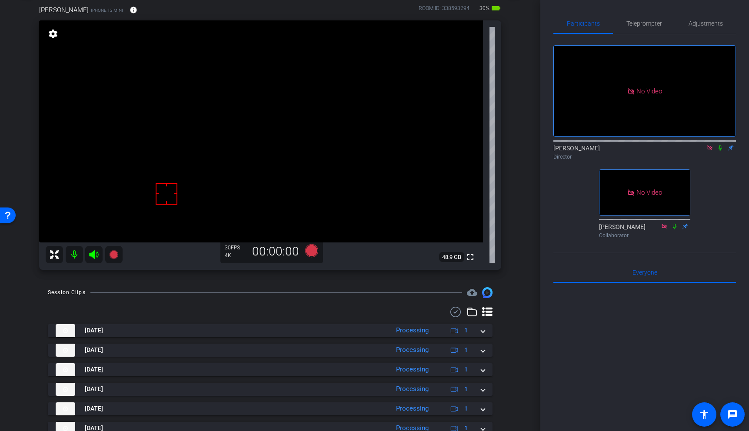
scroll to position [0, 0]
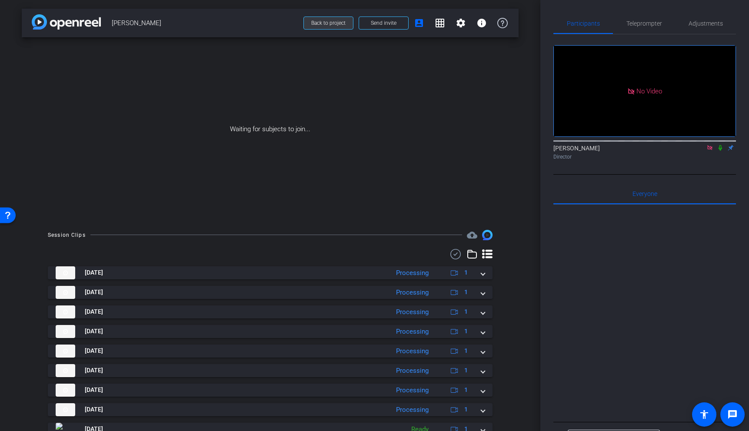
click at [324, 24] on span "Back to project" at bounding box center [328, 23] width 34 height 6
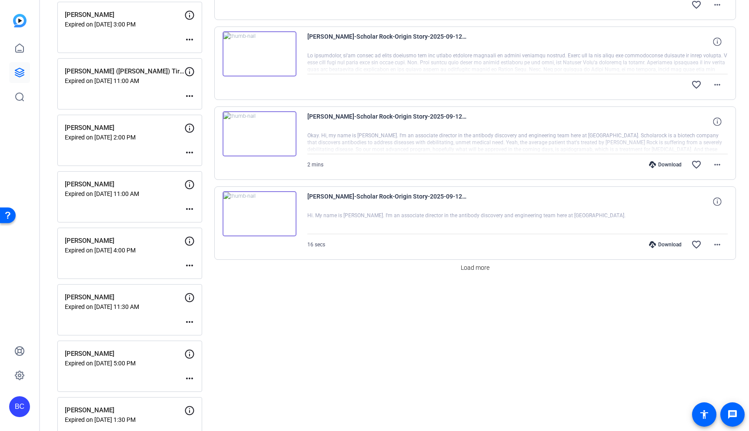
scroll to position [667, 0]
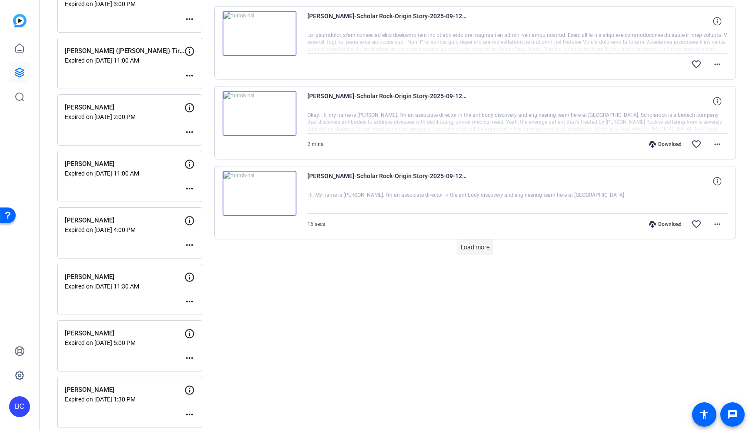
click at [481, 248] on span "Load more" at bounding box center [475, 247] width 29 height 9
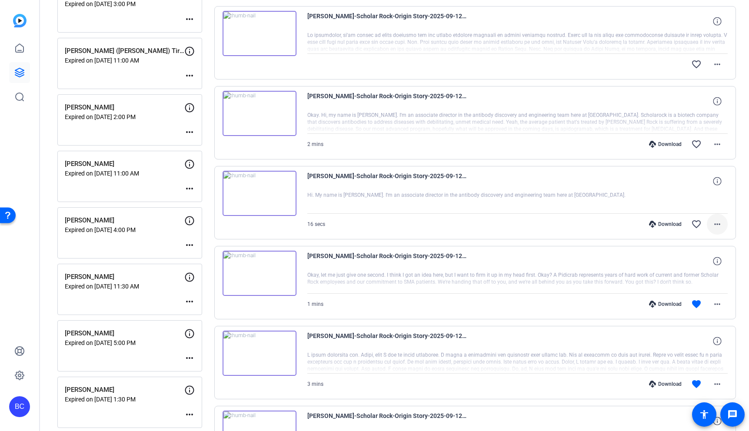
click at [719, 227] on mat-icon "more_horiz" at bounding box center [717, 224] width 10 height 10
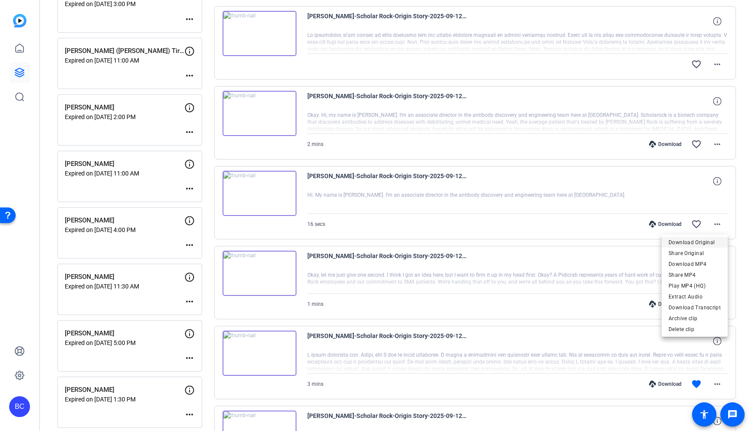
click at [699, 240] on span "Download Original" at bounding box center [694, 242] width 52 height 10
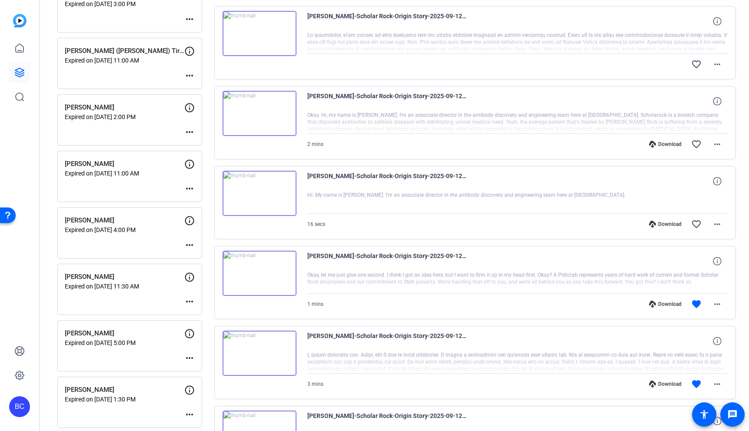
click at [743, 221] on div "Sessions Scripts Sessions more_horiz Yan Huang Scheduled for Sep 16, 2025 @ 4:0…" at bounding box center [394, 239] width 709 height 1709
click at [698, 225] on mat-icon "favorite_border" at bounding box center [696, 224] width 10 height 10
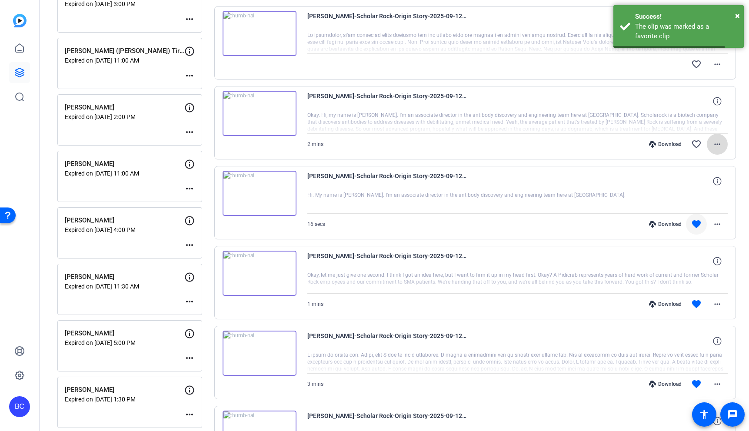
click at [720, 143] on mat-icon "more_horiz" at bounding box center [717, 144] width 10 height 10
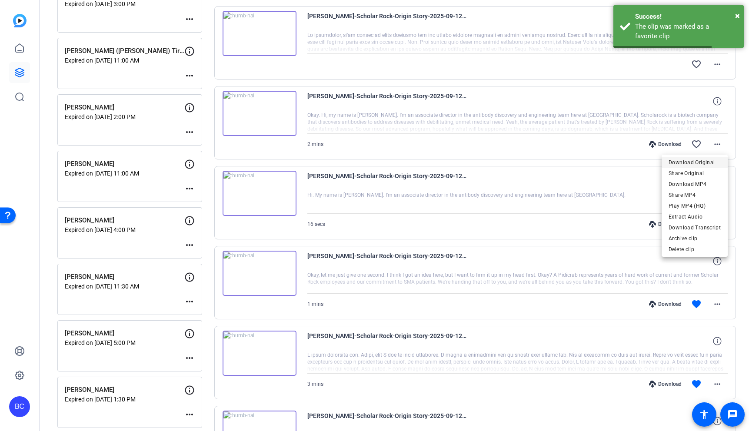
click at [707, 161] on span "Download Original" at bounding box center [694, 162] width 52 height 10
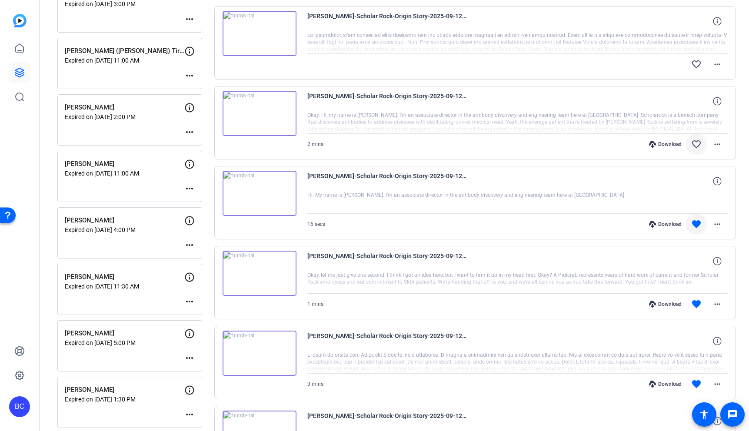
click at [698, 142] on mat-icon "favorite_border" at bounding box center [696, 144] width 10 height 10
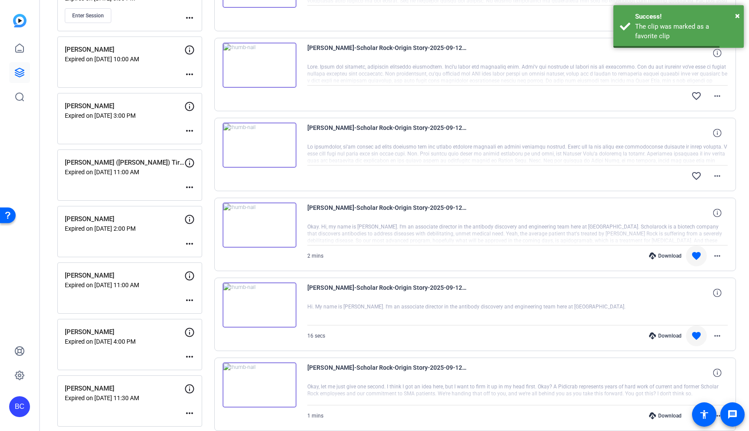
scroll to position [526, 0]
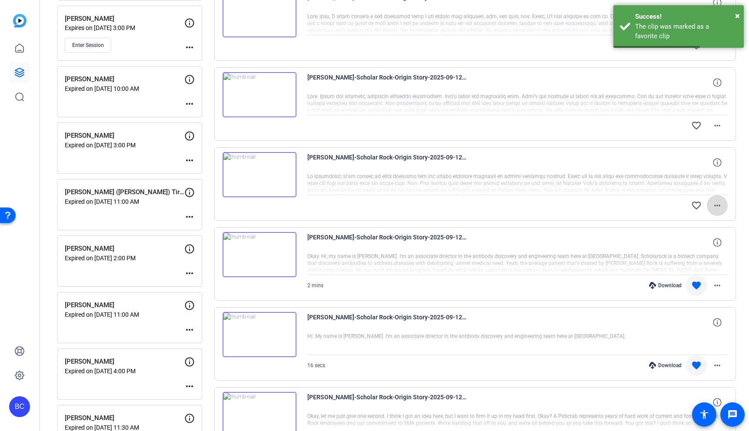
click at [716, 205] on mat-icon "more_horiz" at bounding box center [717, 205] width 10 height 10
click at [700, 223] on span "Download Original" at bounding box center [694, 224] width 52 height 10
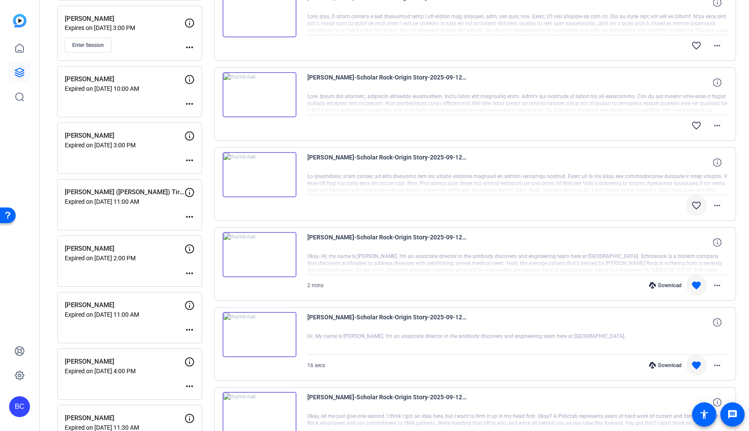
click at [697, 206] on mat-icon "favorite_border" at bounding box center [696, 205] width 10 height 10
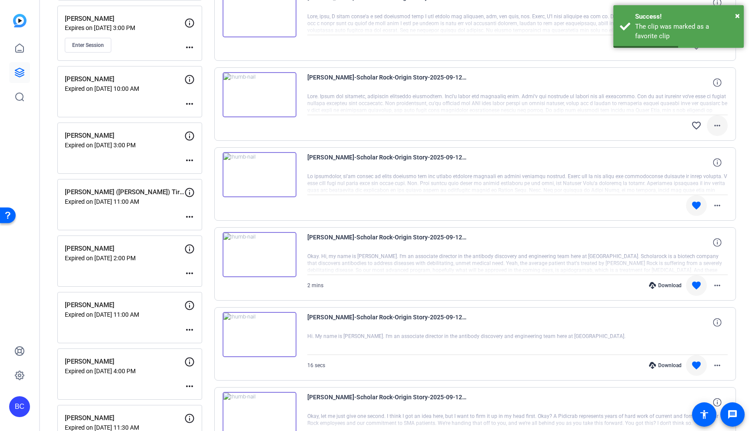
click at [715, 129] on mat-icon "more_horiz" at bounding box center [717, 125] width 10 height 10
click at [693, 146] on span "Download Original" at bounding box center [694, 144] width 52 height 10
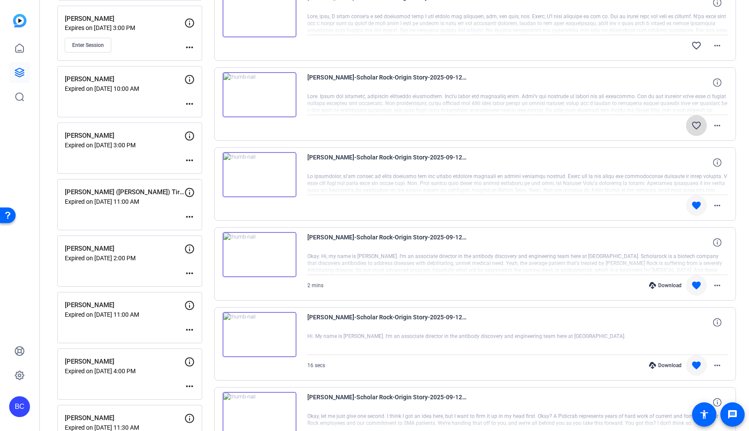
click at [692, 126] on mat-icon "favorite_border" at bounding box center [696, 125] width 10 height 10
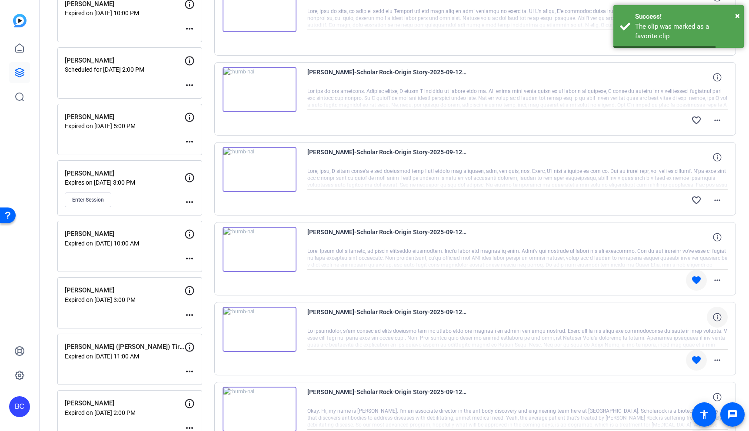
scroll to position [360, 0]
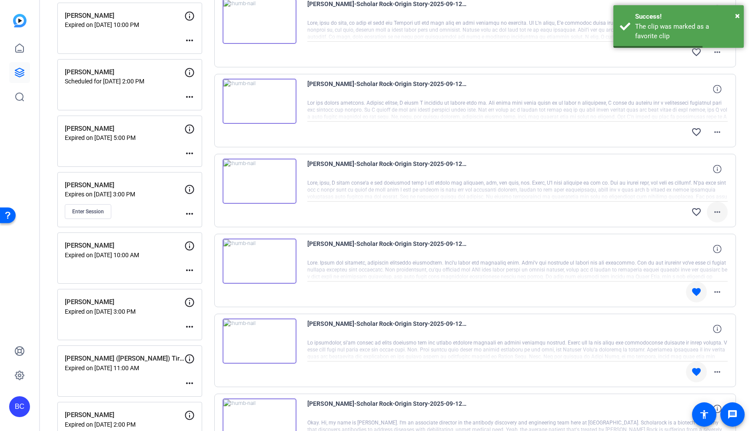
click at [720, 210] on mat-icon "more_horiz" at bounding box center [717, 212] width 10 height 10
click at [707, 232] on span "Download Original" at bounding box center [694, 230] width 52 height 10
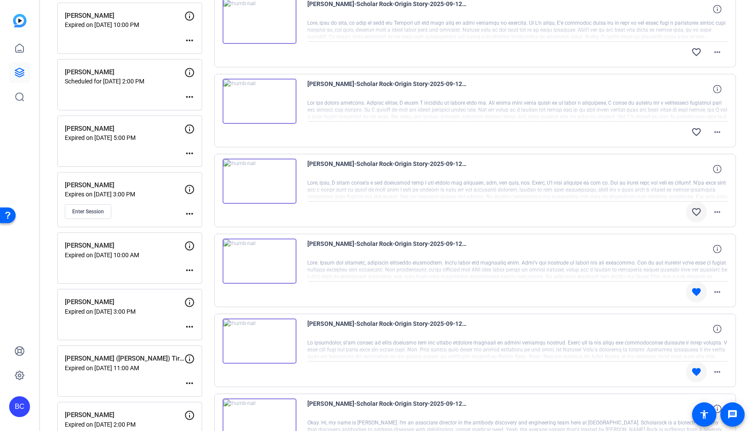
click at [697, 215] on mat-icon "favorite_border" at bounding box center [696, 212] width 10 height 10
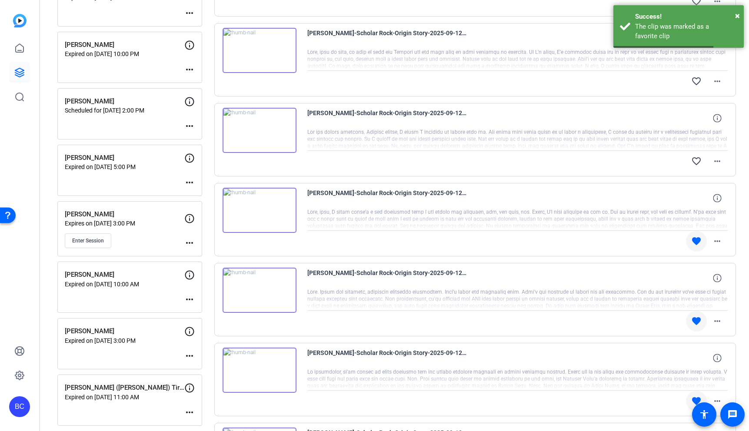
scroll to position [314, 0]
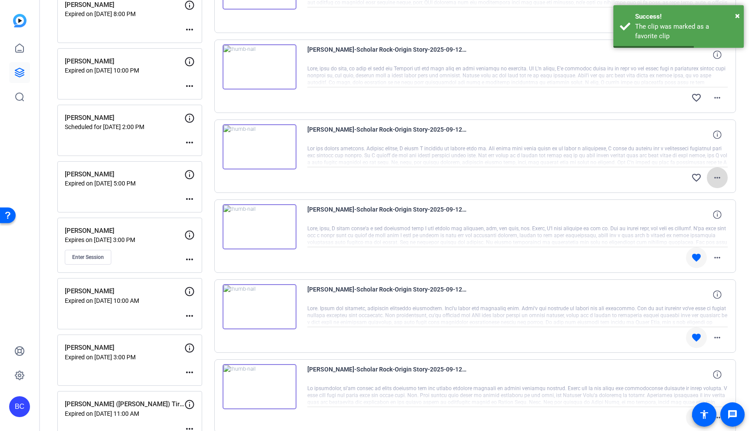
click at [716, 179] on mat-icon "more_horiz" at bounding box center [717, 178] width 10 height 10
click at [708, 191] on span "Download Original" at bounding box center [694, 196] width 52 height 10
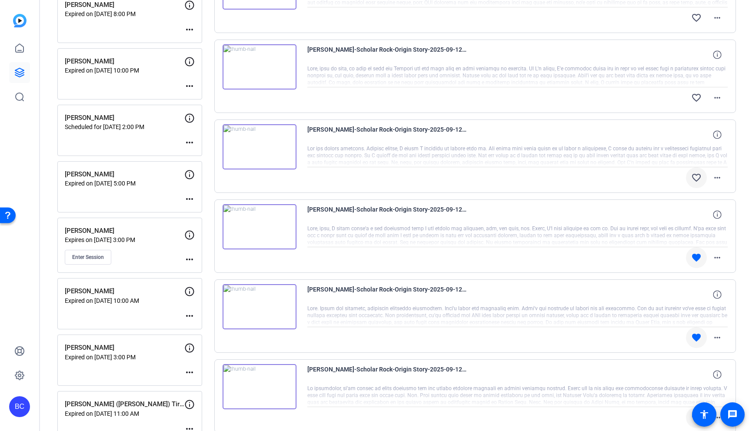
click at [696, 176] on mat-icon "favorite_border" at bounding box center [696, 178] width 10 height 10
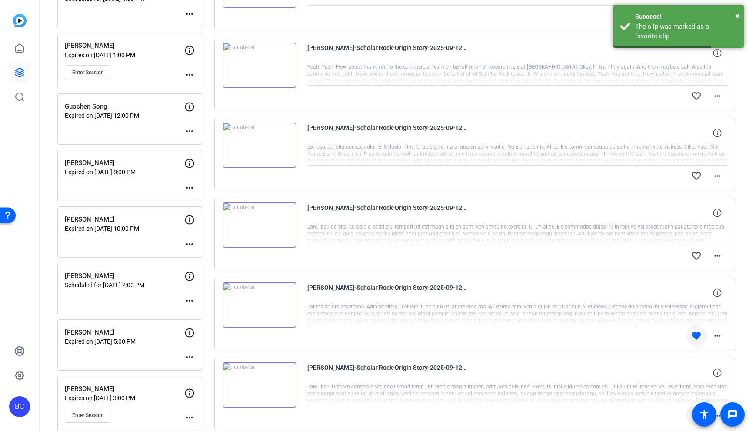
scroll to position [153, 0]
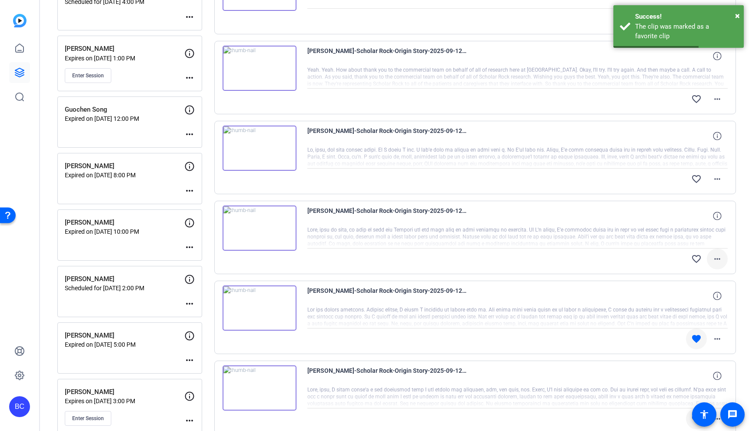
click at [718, 258] on mat-icon "more_horiz" at bounding box center [717, 259] width 10 height 10
click at [705, 278] on span "Download Original" at bounding box center [694, 277] width 52 height 10
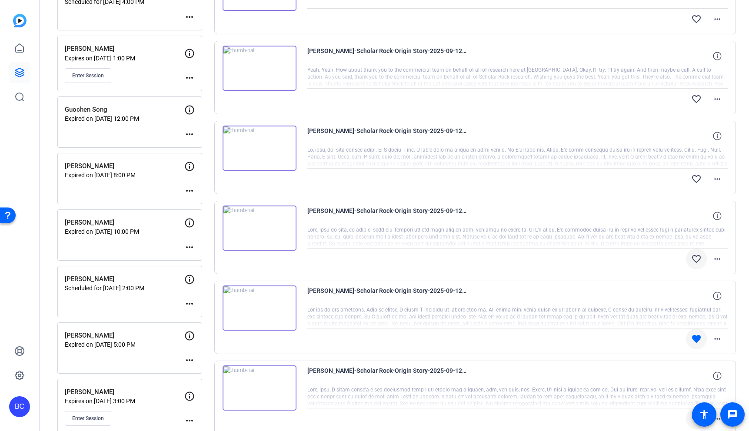
click at [698, 260] on mat-icon "favorite_border" at bounding box center [696, 259] width 10 height 10
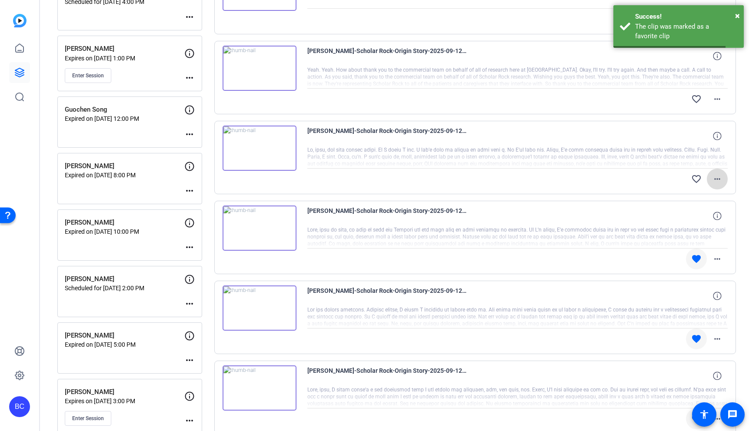
click at [718, 178] on mat-icon "more_horiz" at bounding box center [717, 179] width 10 height 10
click at [697, 196] on span "Download Original" at bounding box center [694, 197] width 52 height 10
click at [697, 180] on mat-icon "favorite_border" at bounding box center [696, 179] width 10 height 10
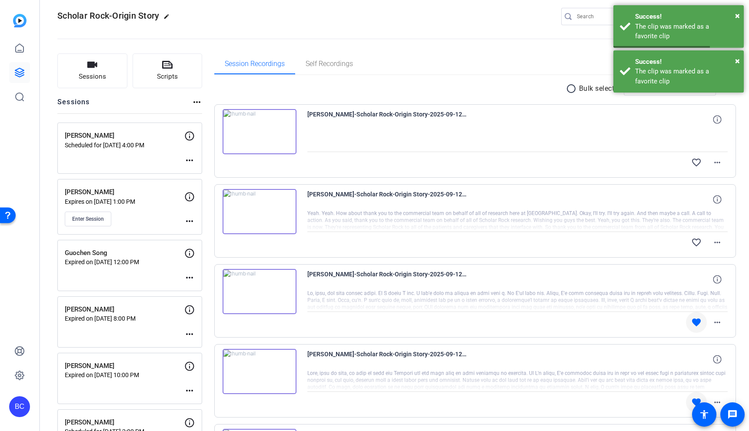
scroll to position [6, 0]
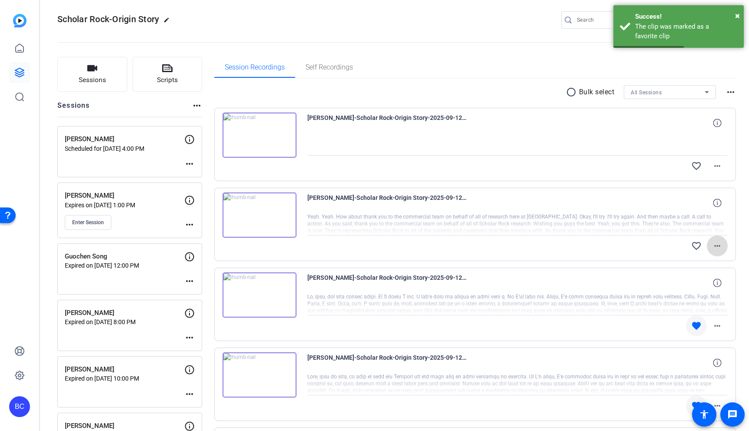
click at [720, 249] on mat-icon "more_horiz" at bounding box center [717, 246] width 10 height 10
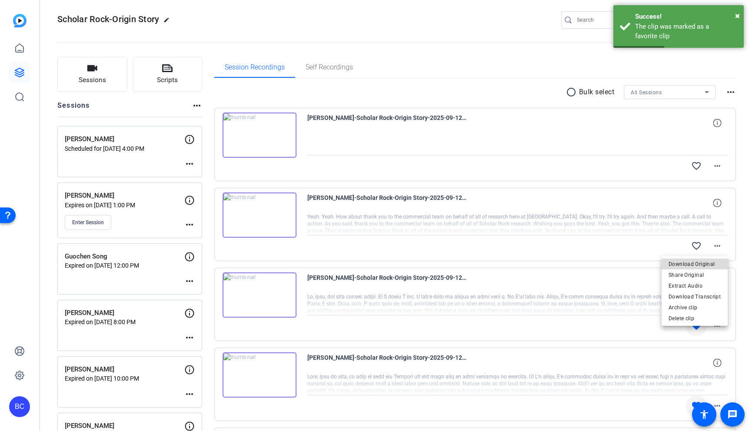
click at [701, 259] on span "Download Original" at bounding box center [694, 264] width 52 height 10
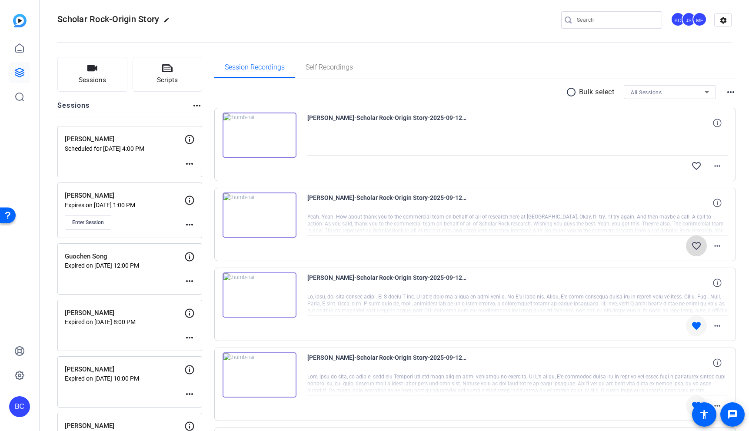
click at [696, 249] on mat-icon "favorite_border" at bounding box center [696, 246] width 10 height 10
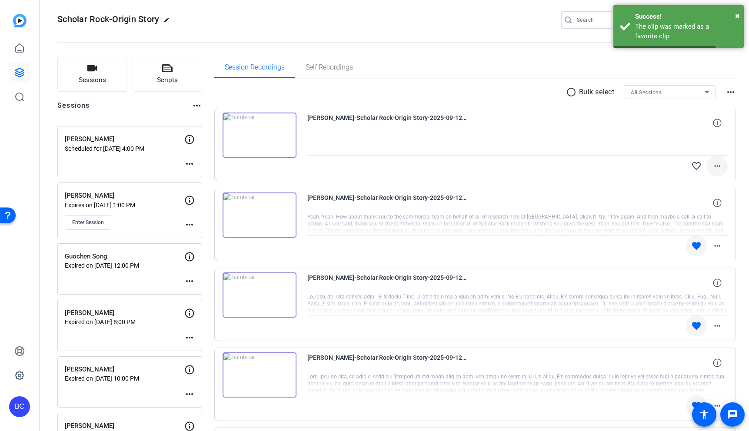
click at [714, 167] on mat-icon "more_horiz" at bounding box center [717, 166] width 10 height 10
click at [702, 180] on span "Download Original" at bounding box center [694, 184] width 52 height 10
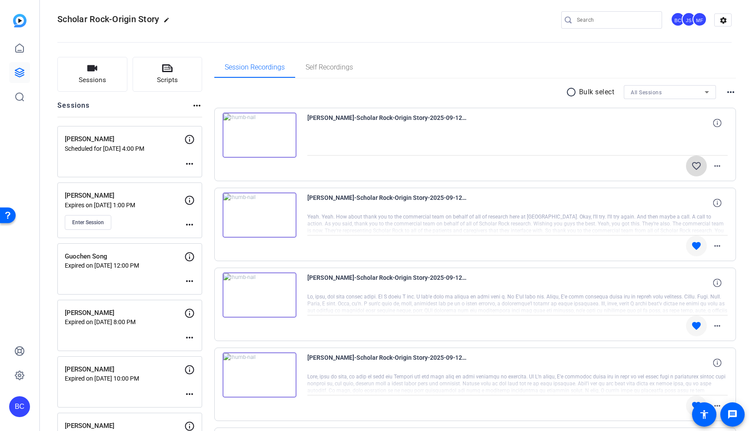
click at [697, 166] on mat-icon "favorite_border" at bounding box center [696, 166] width 10 height 10
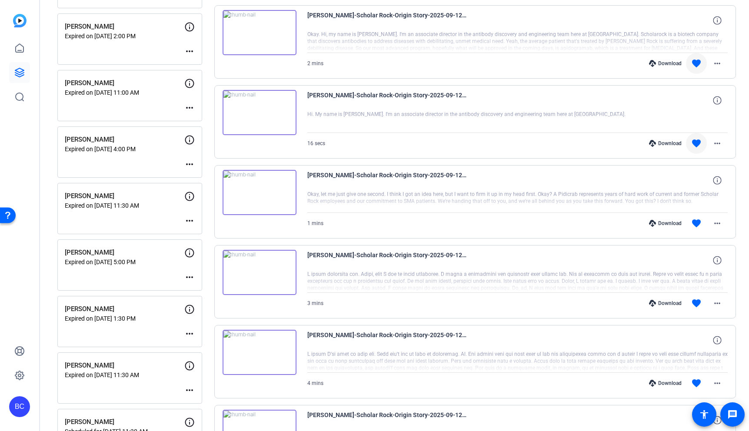
scroll to position [749, 0]
